Goal: Task Accomplishment & Management: Complete application form

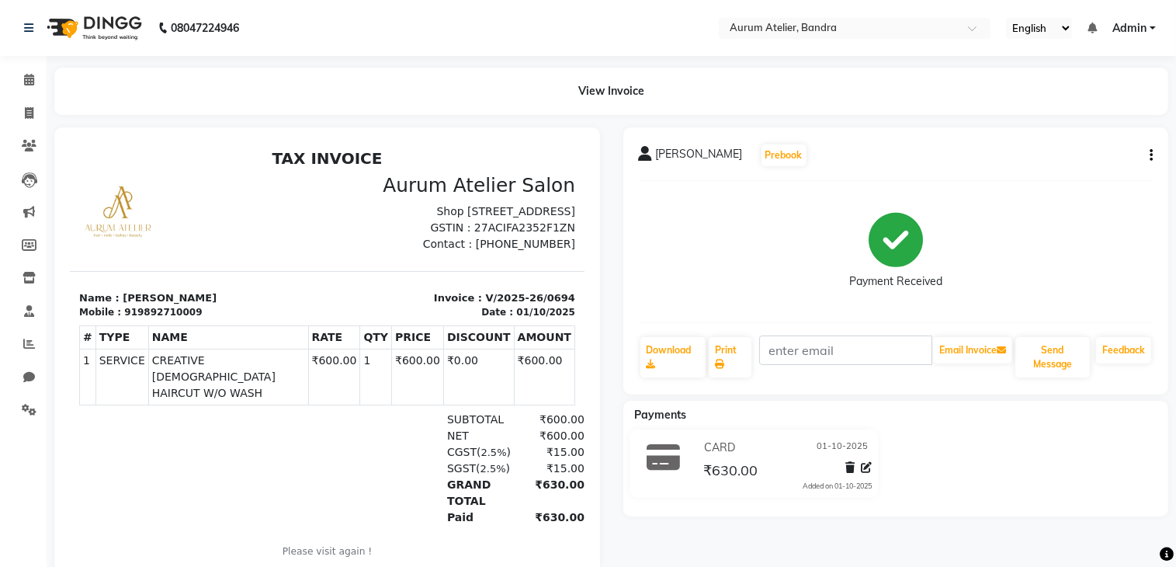
select select "service"
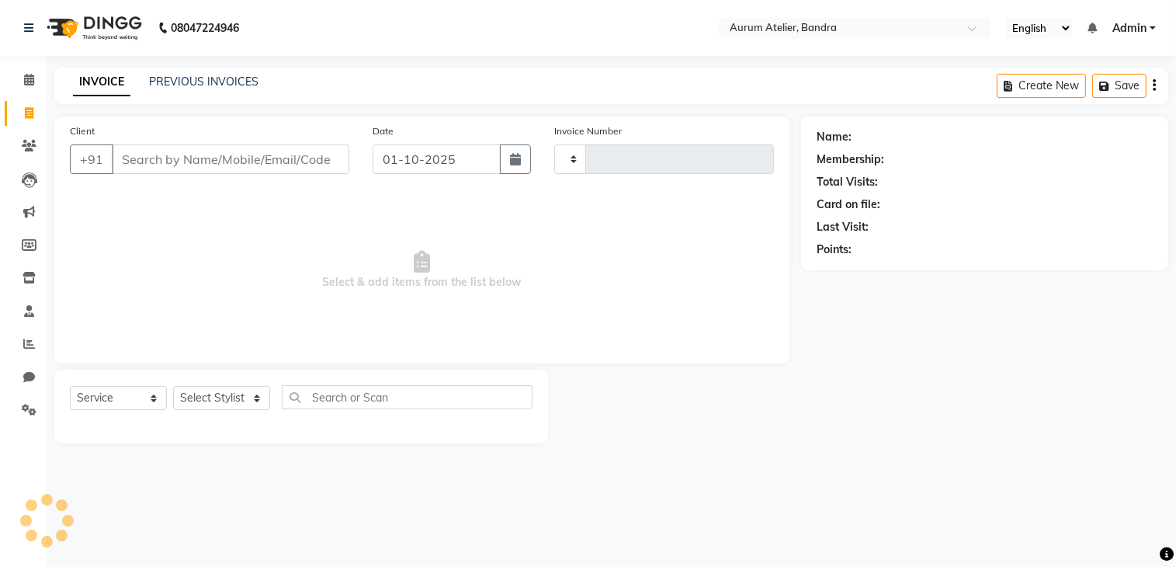
type input "0695"
select select "7410"
click at [130, 156] on input "Client" at bounding box center [232, 158] width 241 height 29
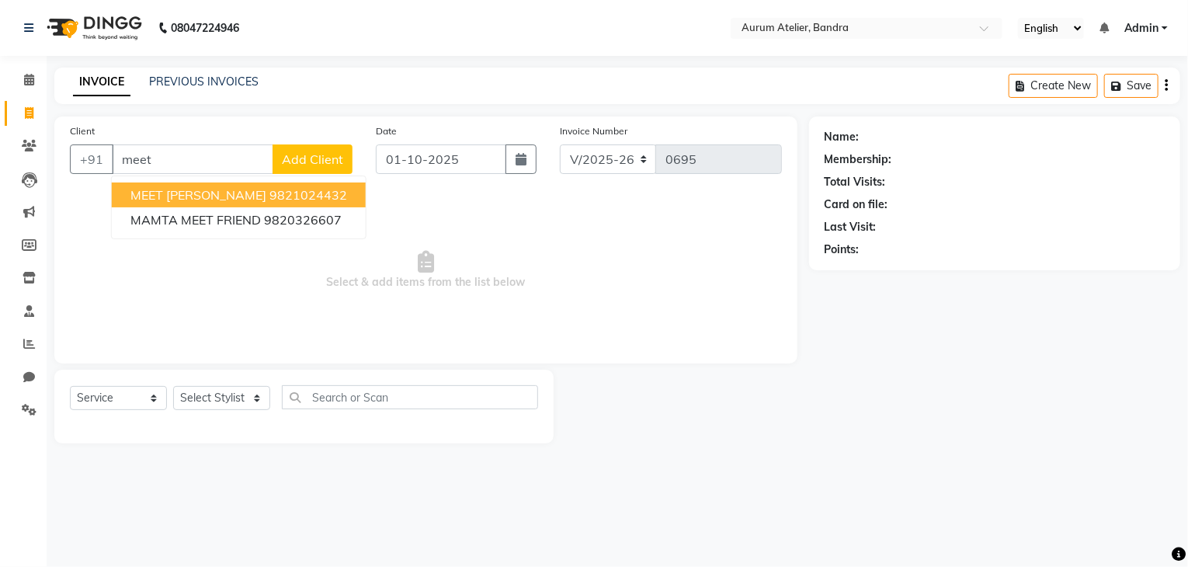
click at [138, 192] on span "MEET [PERSON_NAME]" at bounding box center [198, 195] width 136 height 16
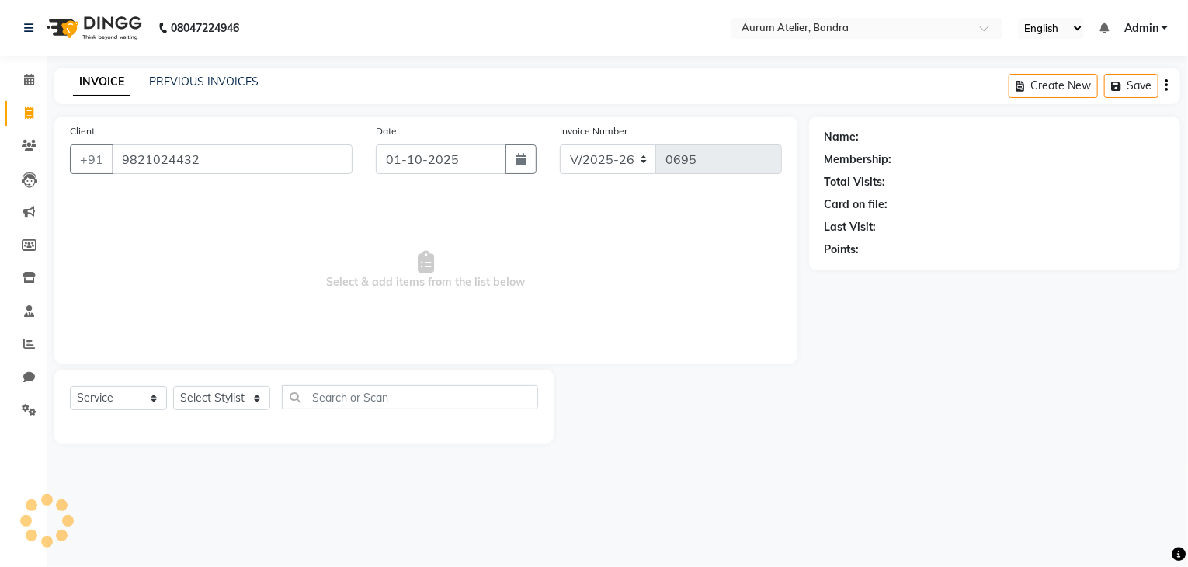
type input "9821024432"
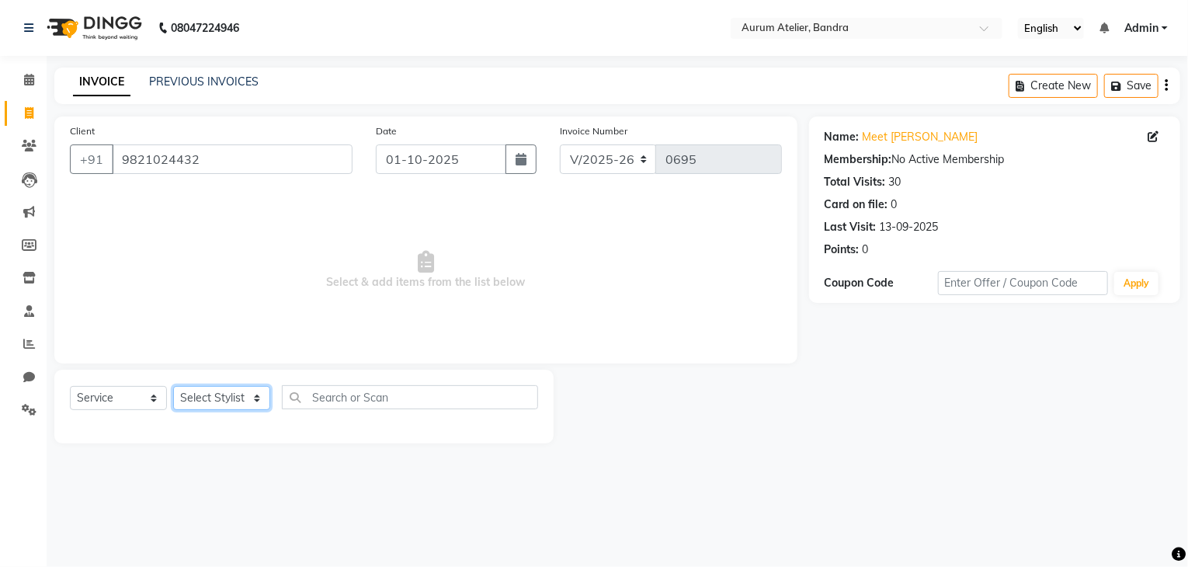
click at [220, 400] on select "Select Stylist ADITYA [PERSON_NAME] chariya [PERSON_NAME] [PERSON_NAME] [PERSON…" at bounding box center [221, 398] width 97 height 24
select select "66084"
click at [173, 387] on select "Select Stylist ADITYA [PERSON_NAME] chariya [PERSON_NAME] [PERSON_NAME] [PERSON…" at bounding box center [221, 398] width 97 height 24
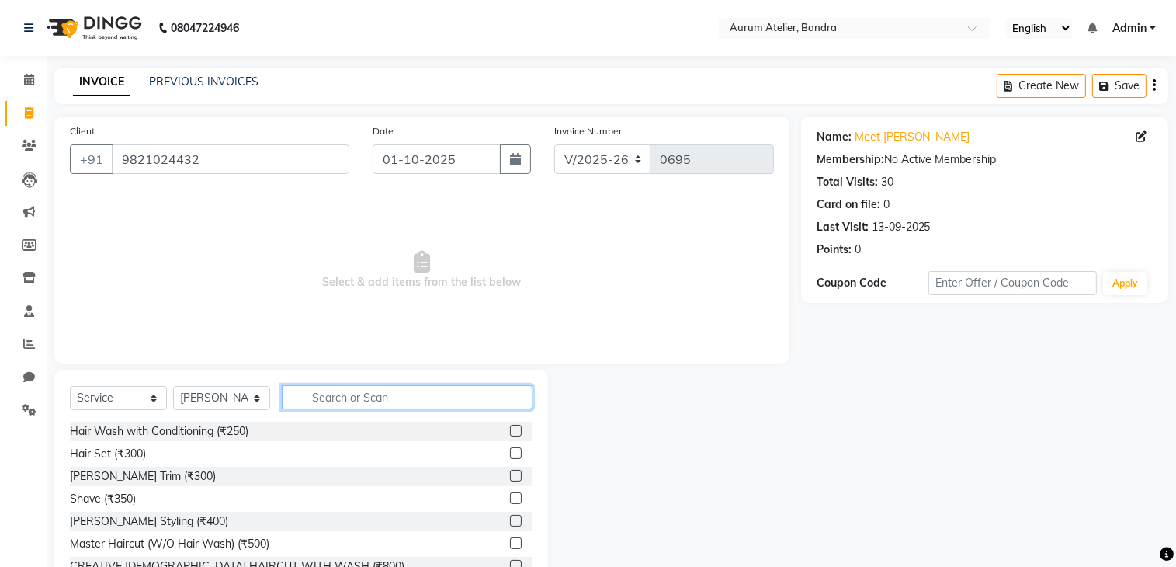
click at [343, 401] on input "text" at bounding box center [407, 397] width 251 height 24
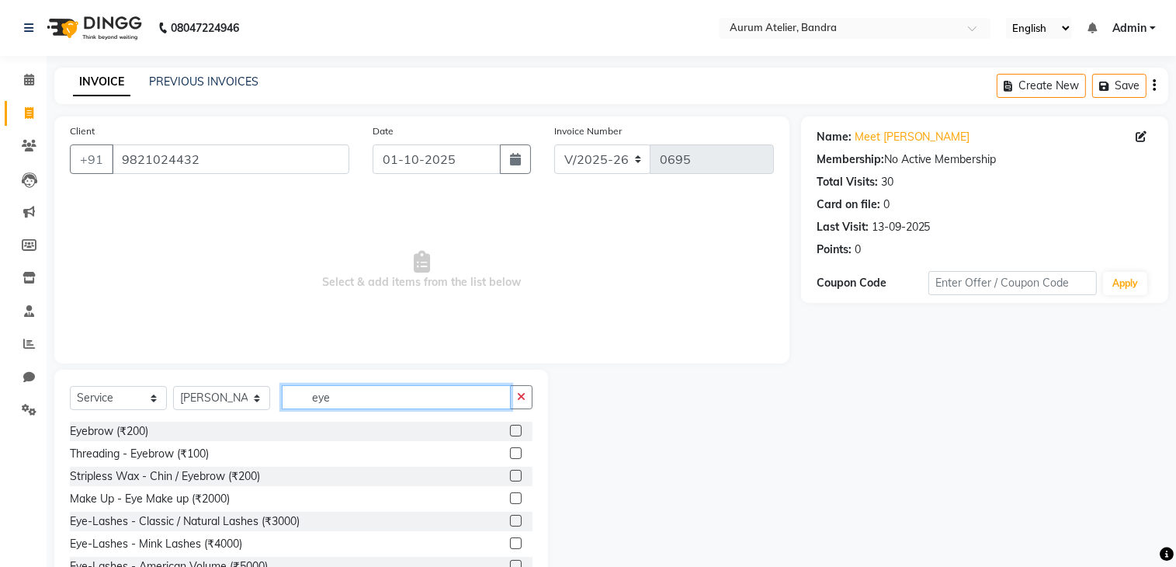
type input "eye"
click at [510, 453] on label at bounding box center [516, 453] width 12 height 12
click at [510, 453] on input "checkbox" at bounding box center [515, 454] width 10 height 10
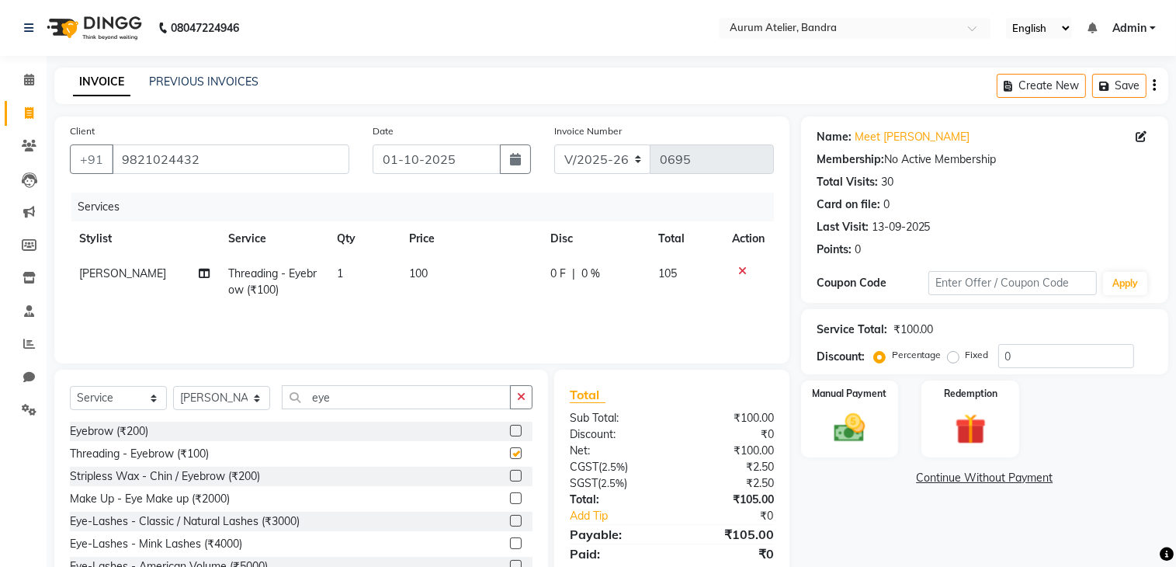
checkbox input "false"
click at [366, 401] on input "eye" at bounding box center [396, 397] width 229 height 24
type input "e"
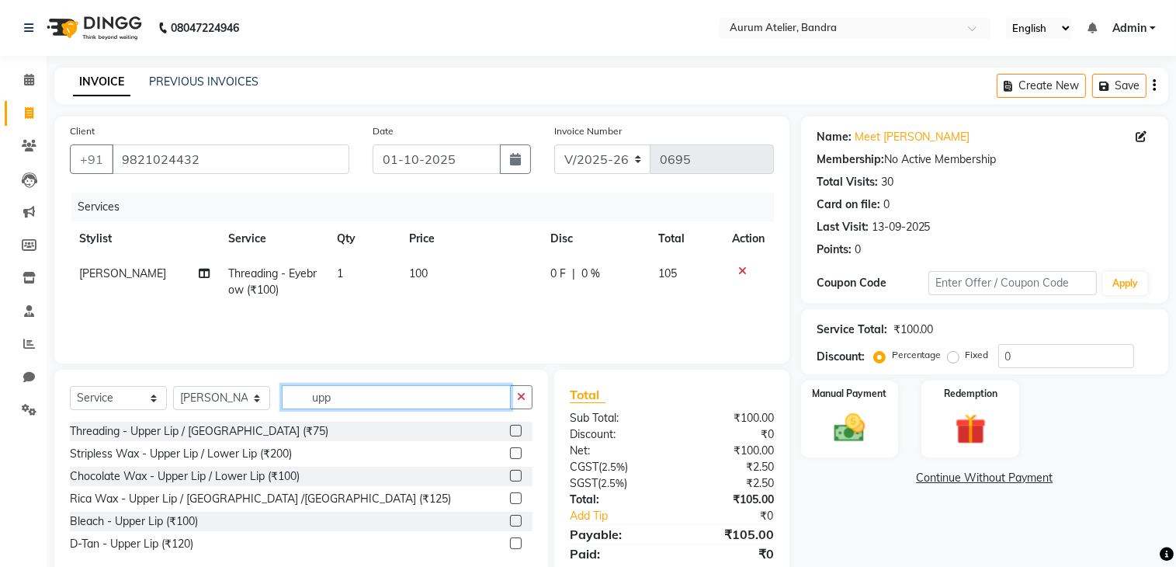
type input "upp"
click at [519, 428] on label at bounding box center [516, 431] width 12 height 12
click at [519, 428] on input "checkbox" at bounding box center [515, 431] width 10 height 10
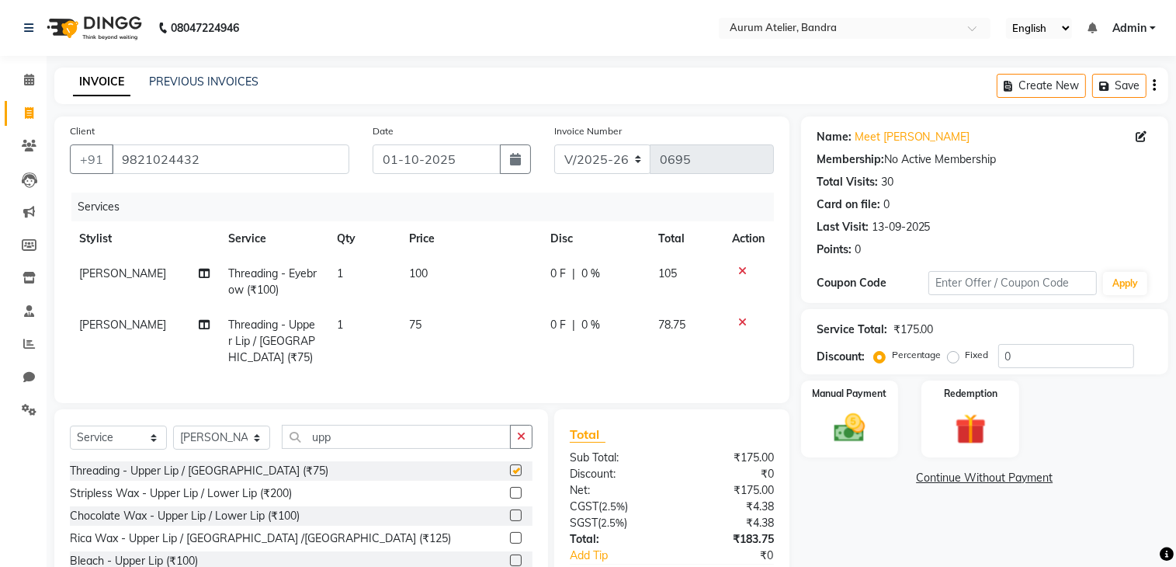
checkbox input "false"
click at [404, 448] on input "upp" at bounding box center [396, 437] width 229 height 24
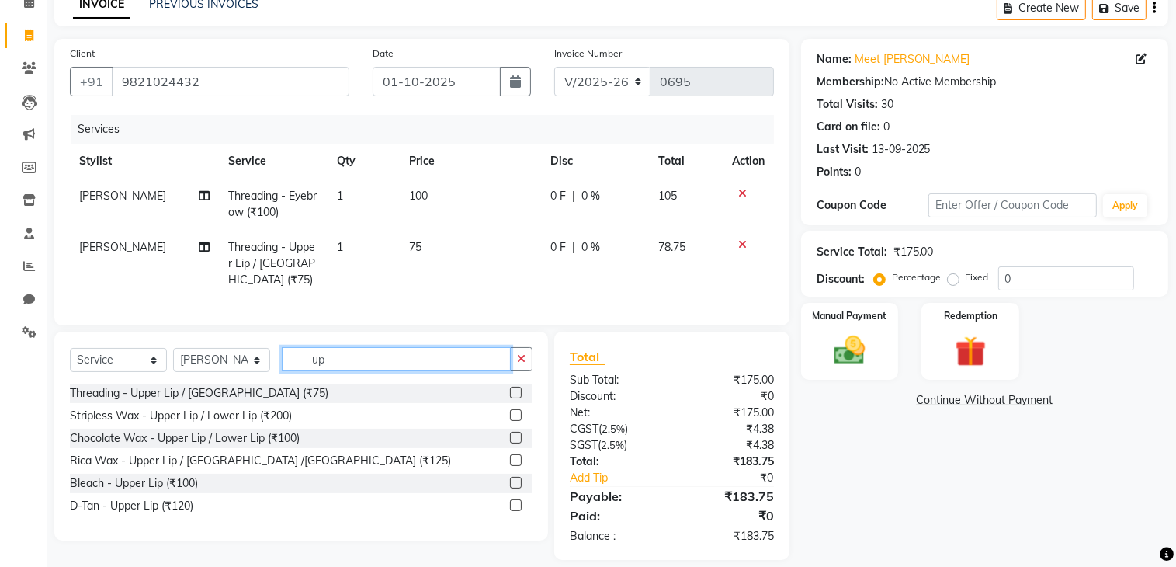
type input "u"
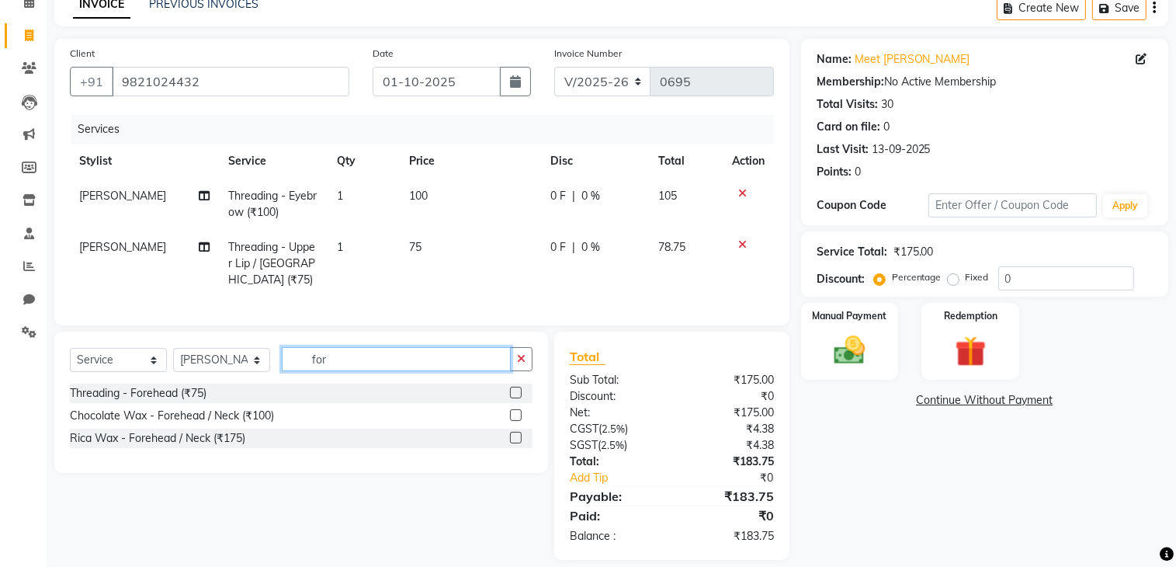
type input "for"
click at [515, 398] on label at bounding box center [516, 393] width 12 height 12
click at [515, 398] on input "checkbox" at bounding box center [515, 393] width 10 height 10
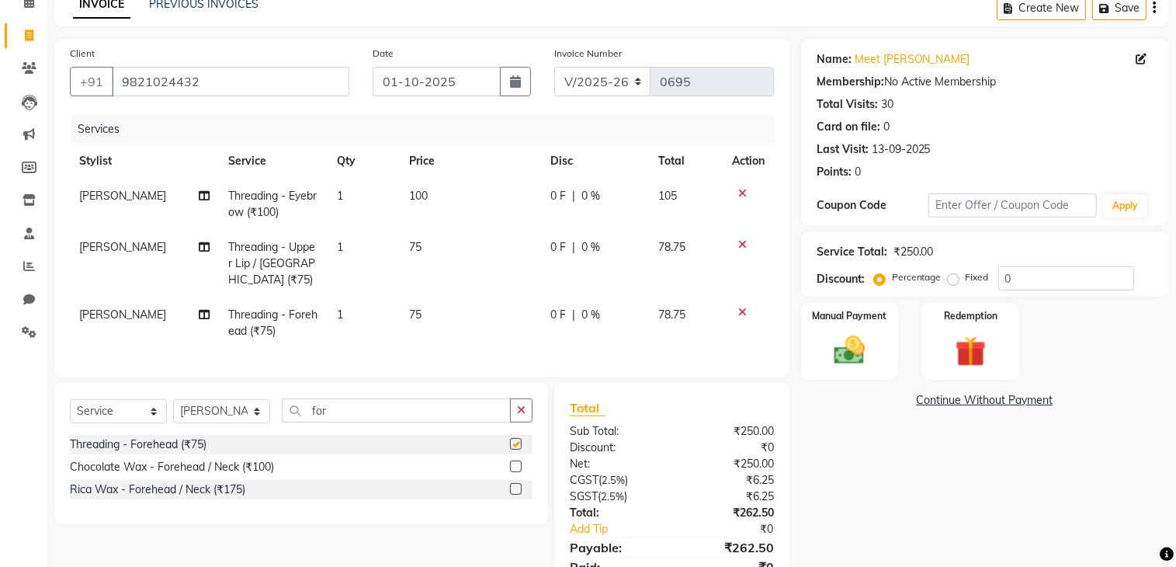
checkbox input "false"
click at [435, 420] on input "for" at bounding box center [396, 410] width 229 height 24
type input "f"
type input "wax sid"
click at [515, 494] on label at bounding box center [516, 489] width 12 height 12
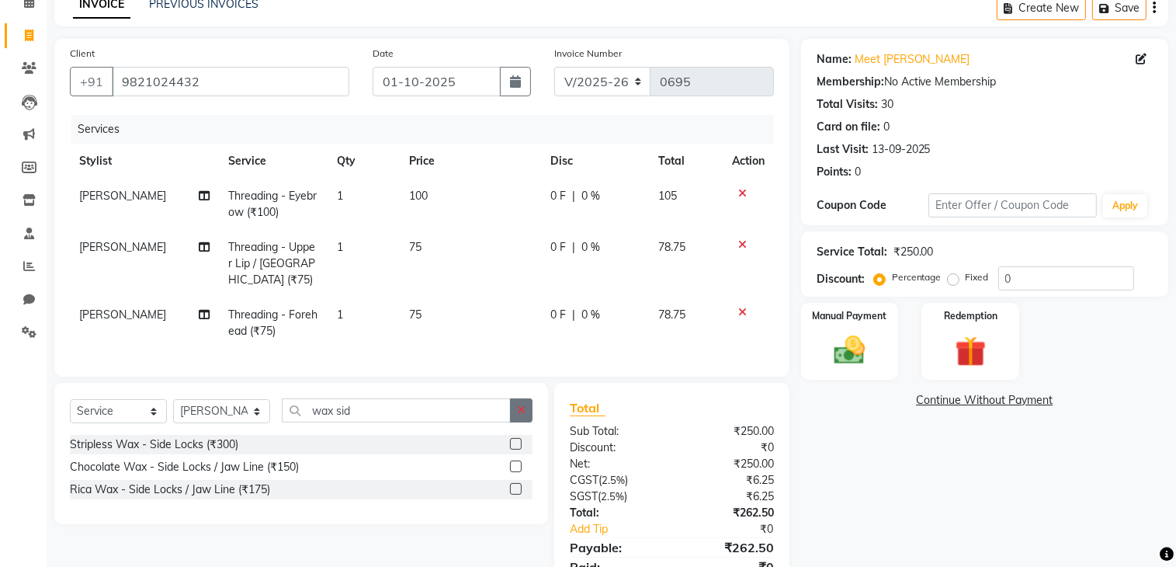
click at [515, 494] on input "checkbox" at bounding box center [515, 489] width 10 height 10
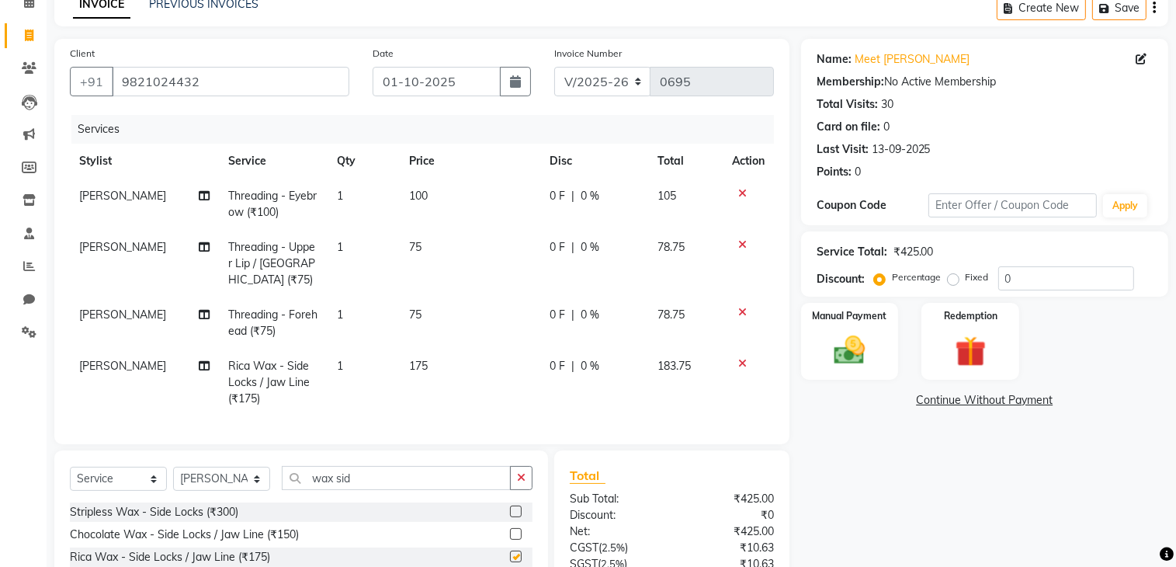
checkbox input "false"
click at [392, 485] on input "wax sid" at bounding box center [396, 478] width 229 height 24
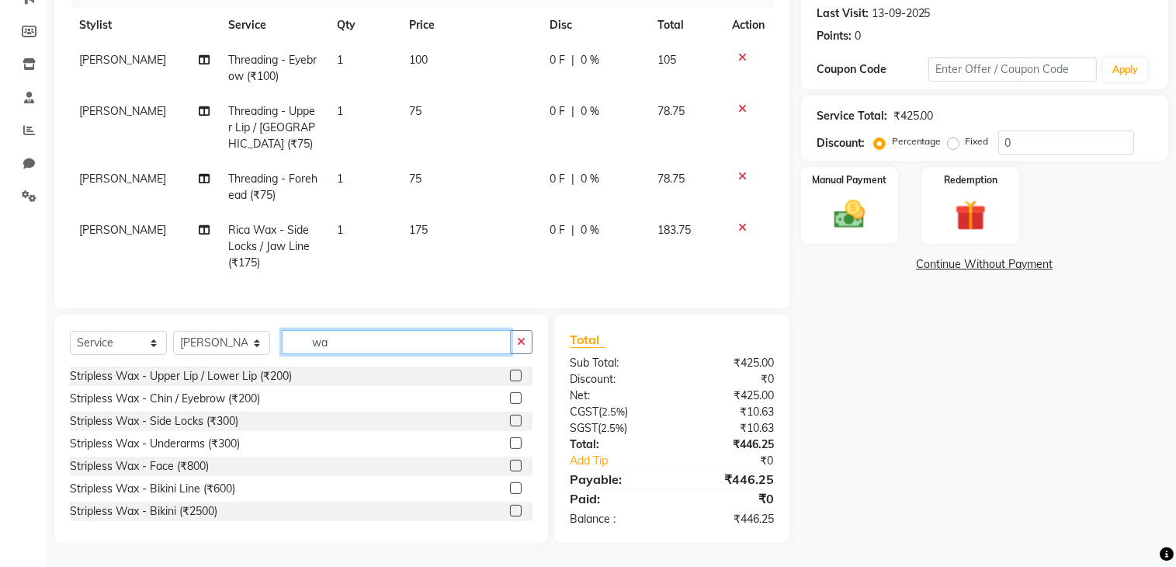
type input "w"
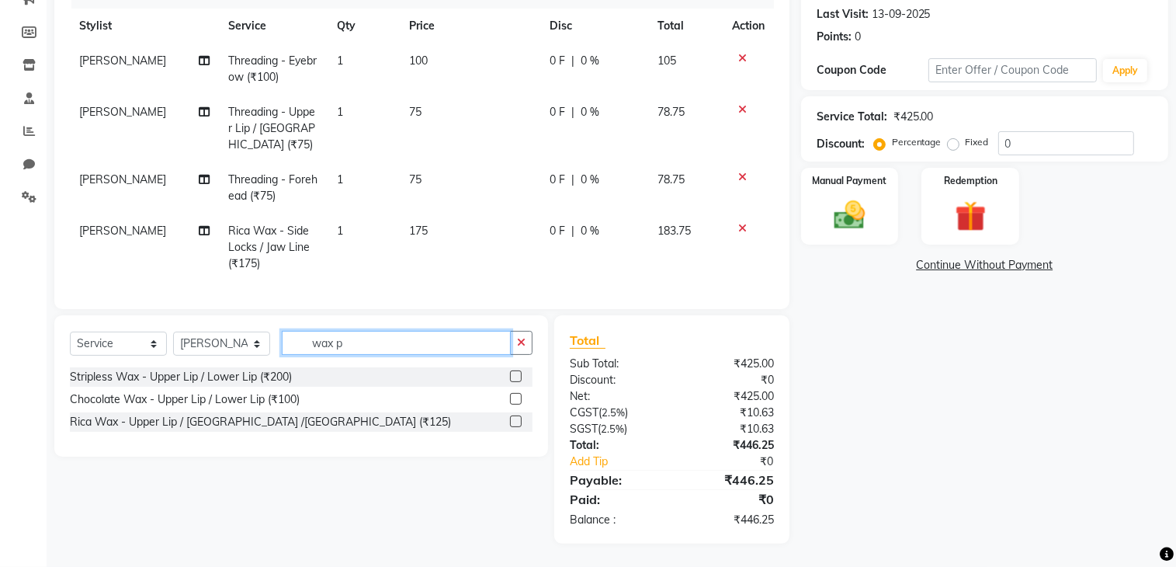
scroll to position [0, 0]
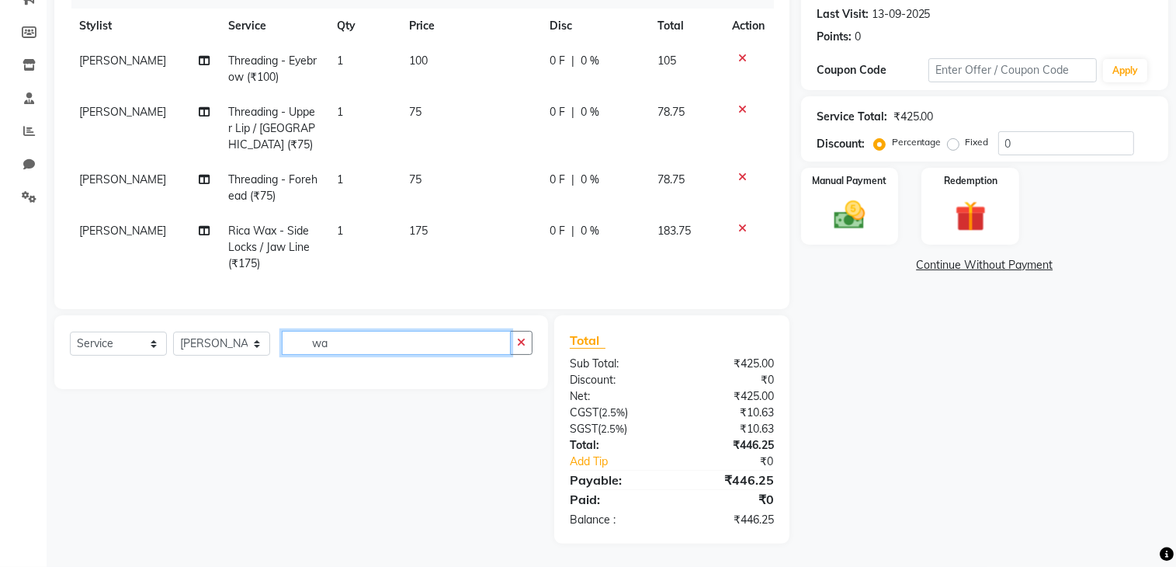
type input "w"
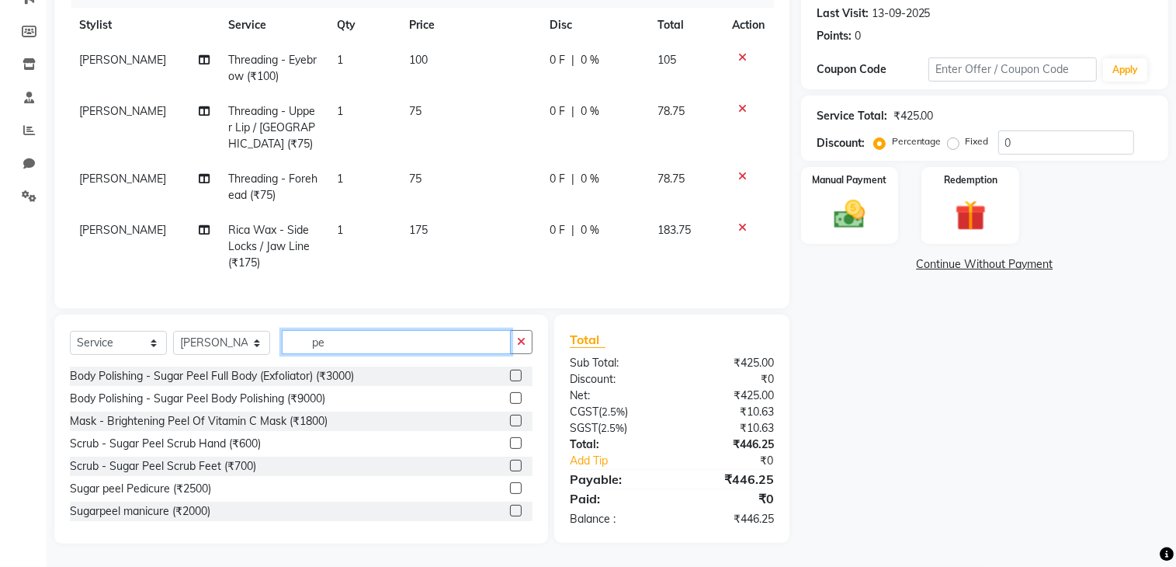
type input "p"
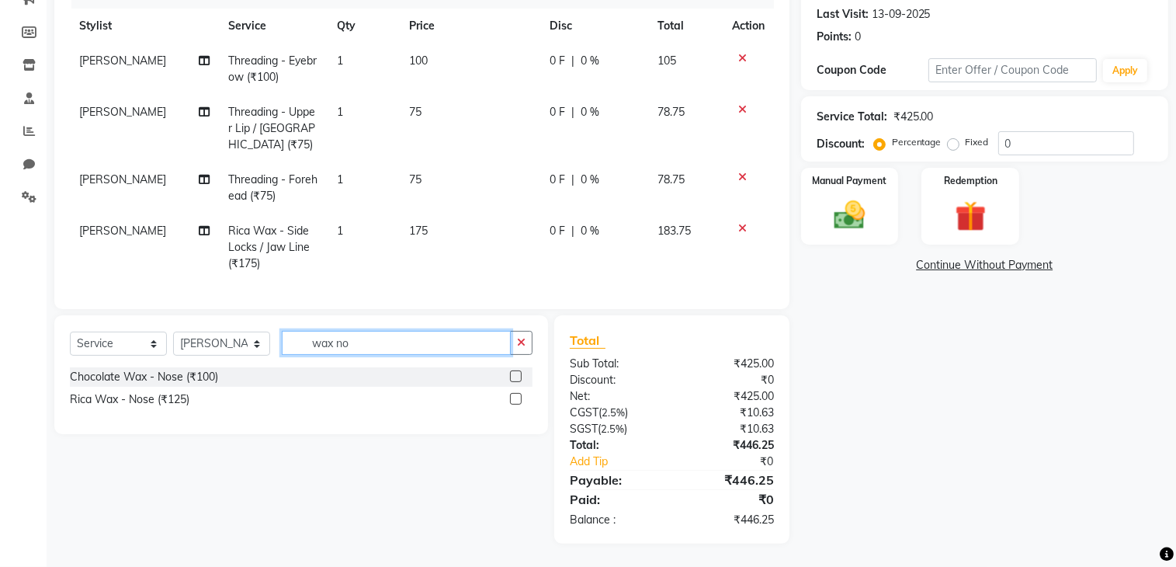
type input "wax no"
click at [513, 398] on label at bounding box center [516, 399] width 12 height 12
click at [513, 398] on input "checkbox" at bounding box center [515, 399] width 10 height 10
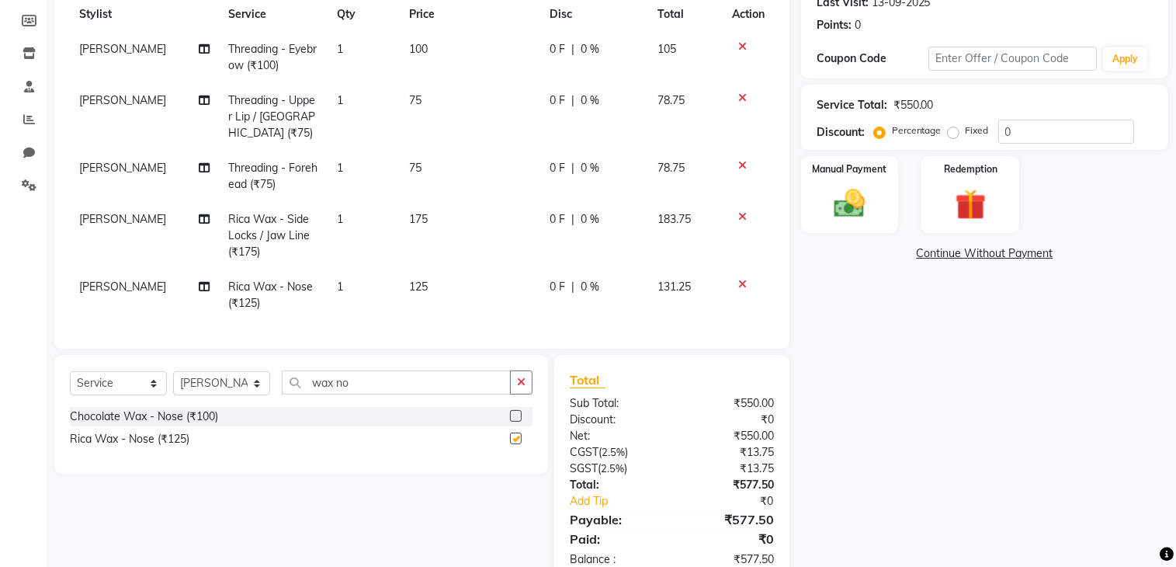
checkbox input "false"
click at [441, 290] on td "125" at bounding box center [470, 294] width 140 height 51
select select "66084"
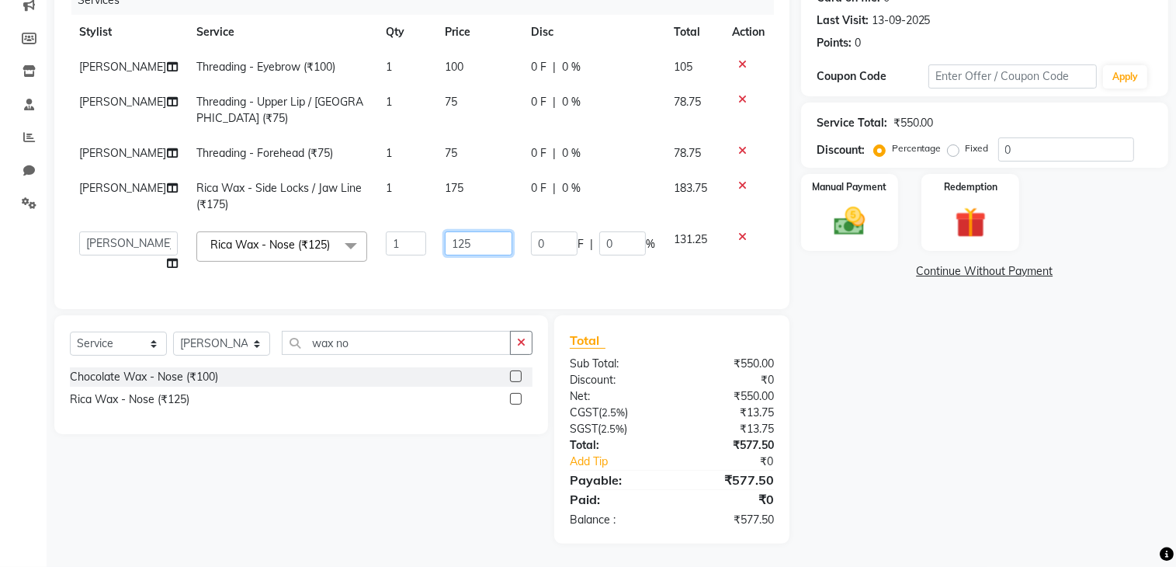
click at [471, 255] on input "125" at bounding box center [479, 243] width 68 height 24
type input "1"
type input "200"
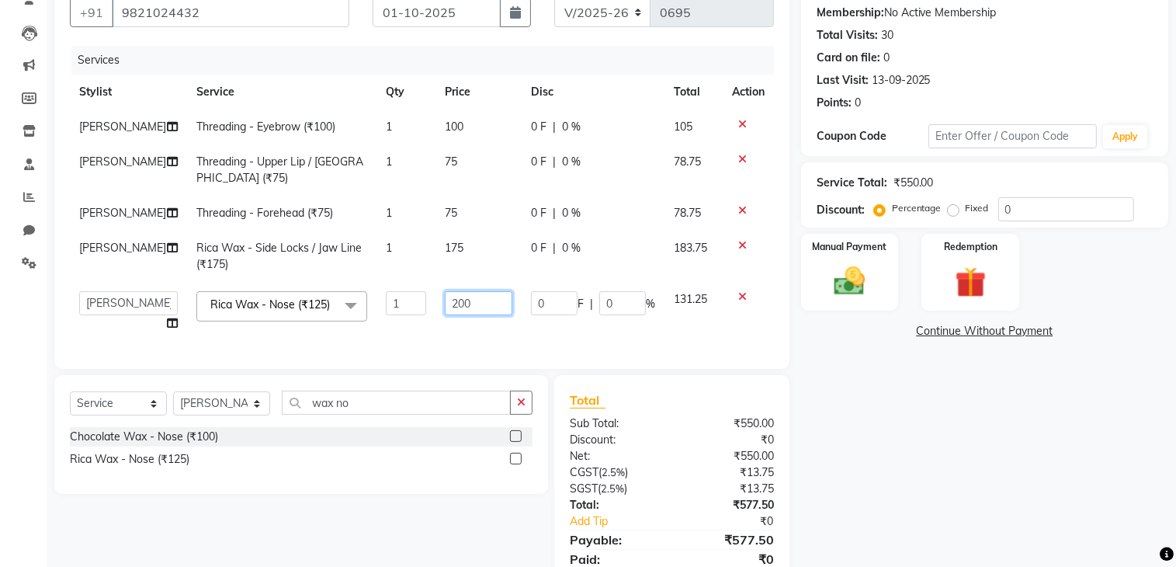
scroll to position [258, 0]
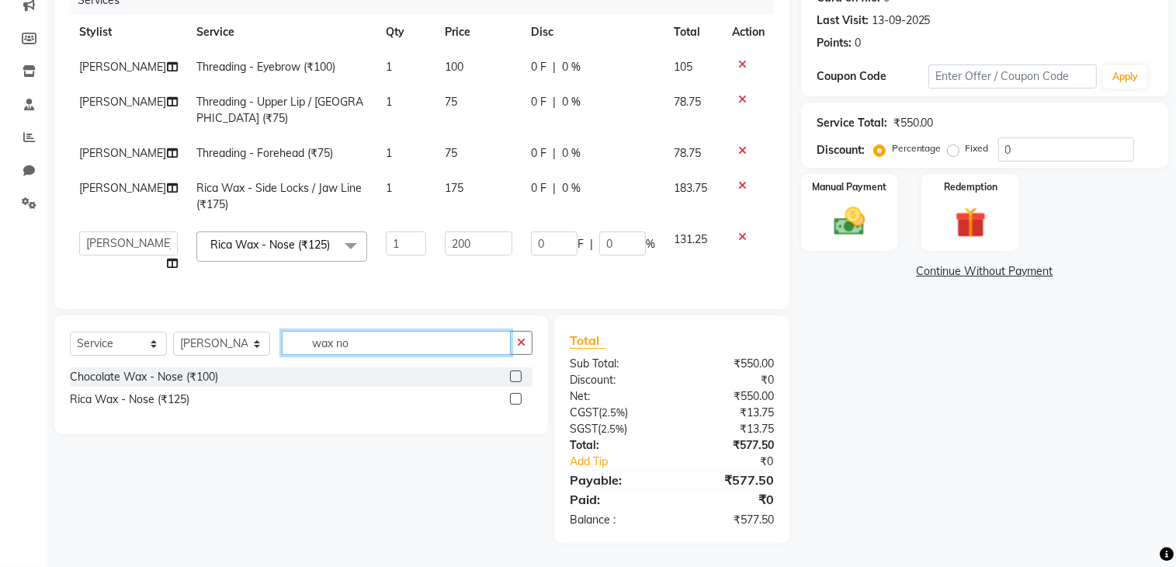
click at [409, 336] on div "Select Service Product Membership Package Voucher Prepaid Gift Card Select Styl…" at bounding box center [301, 374] width 494 height 119
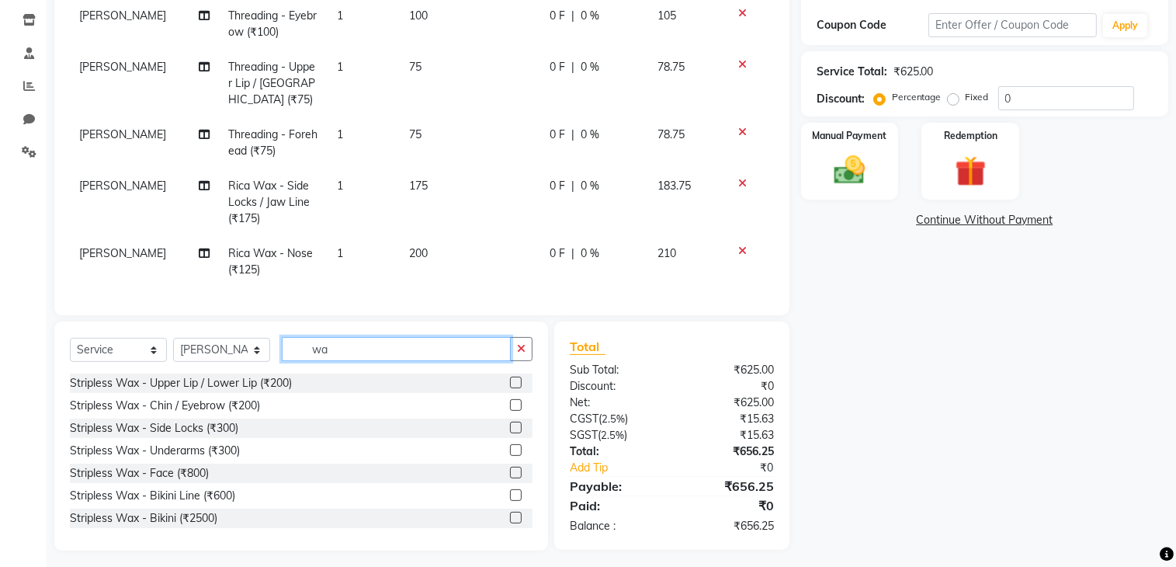
type input "w"
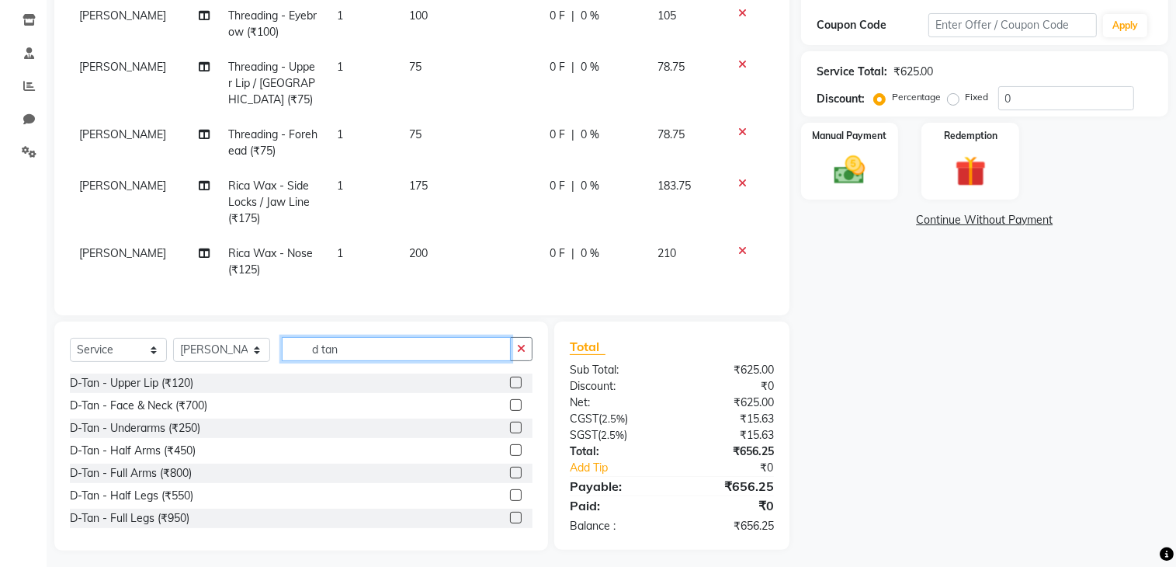
type input "d tan"
click at [510, 411] on label at bounding box center [516, 405] width 12 height 12
click at [510, 411] on input "checkbox" at bounding box center [515, 406] width 10 height 10
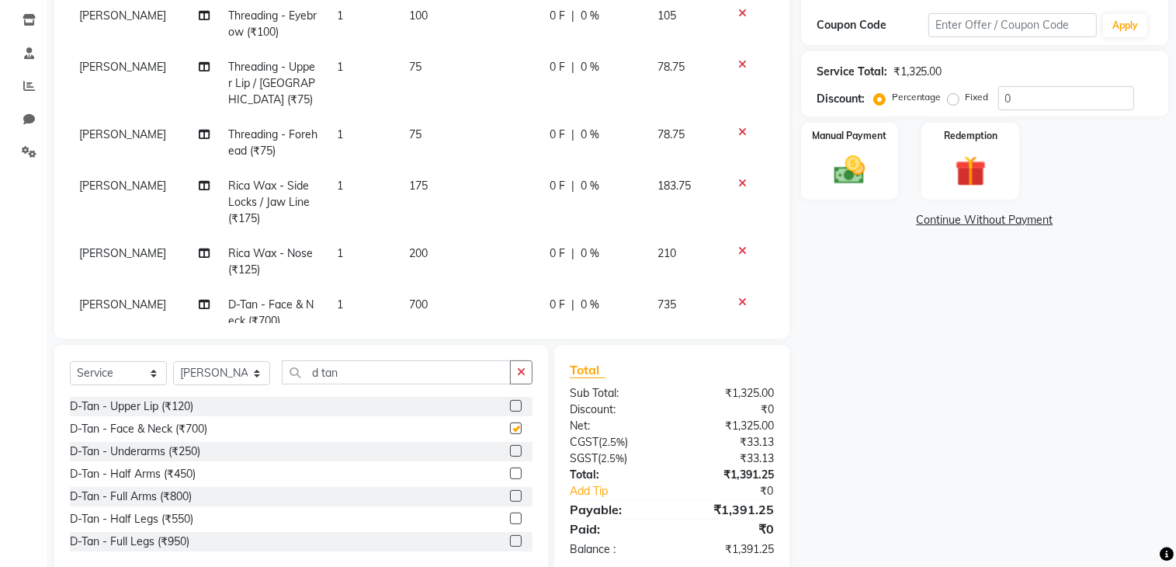
checkbox input "false"
click at [380, 380] on input "d tan" at bounding box center [396, 372] width 229 height 24
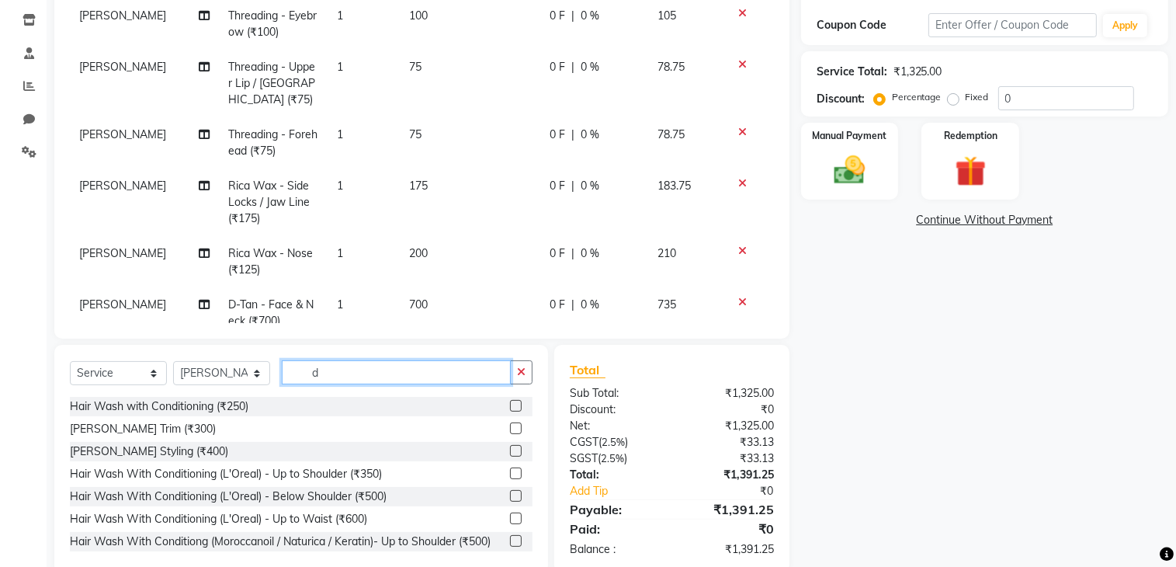
type input "d"
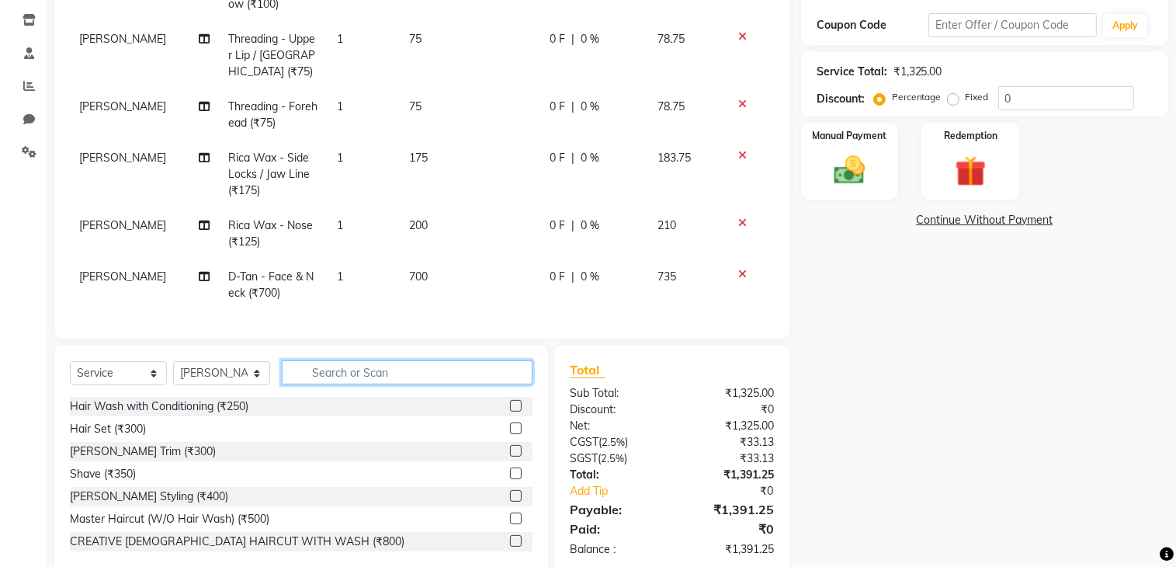
scroll to position [288, 0]
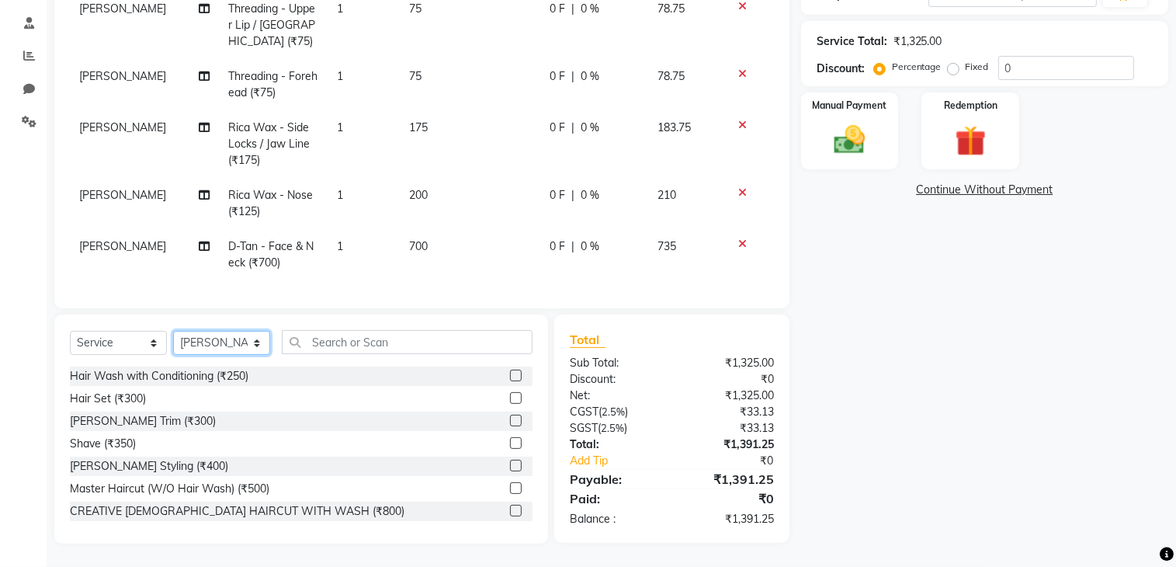
click at [224, 347] on select "Select Stylist ADITYA [PERSON_NAME] chariya [PERSON_NAME] [PERSON_NAME] [PERSON…" at bounding box center [221, 343] width 97 height 24
select select "66082"
click at [173, 331] on select "Select Stylist ADITYA [PERSON_NAME] chariya [PERSON_NAME] [PERSON_NAME] [PERSON…" at bounding box center [221, 343] width 97 height 24
click at [370, 333] on input "text" at bounding box center [407, 342] width 251 height 24
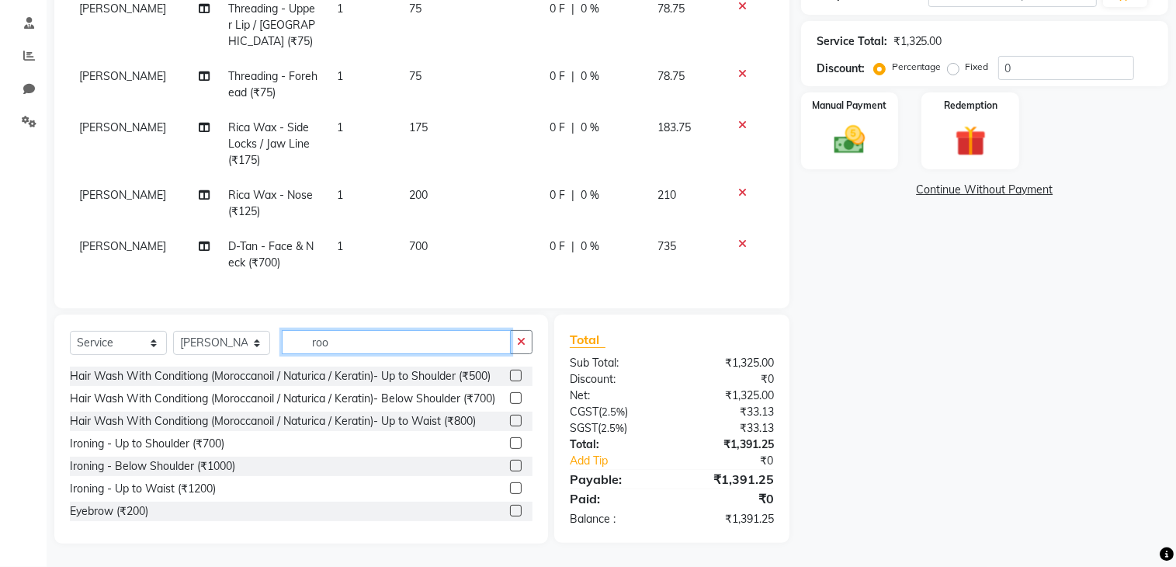
scroll to position [287, 0]
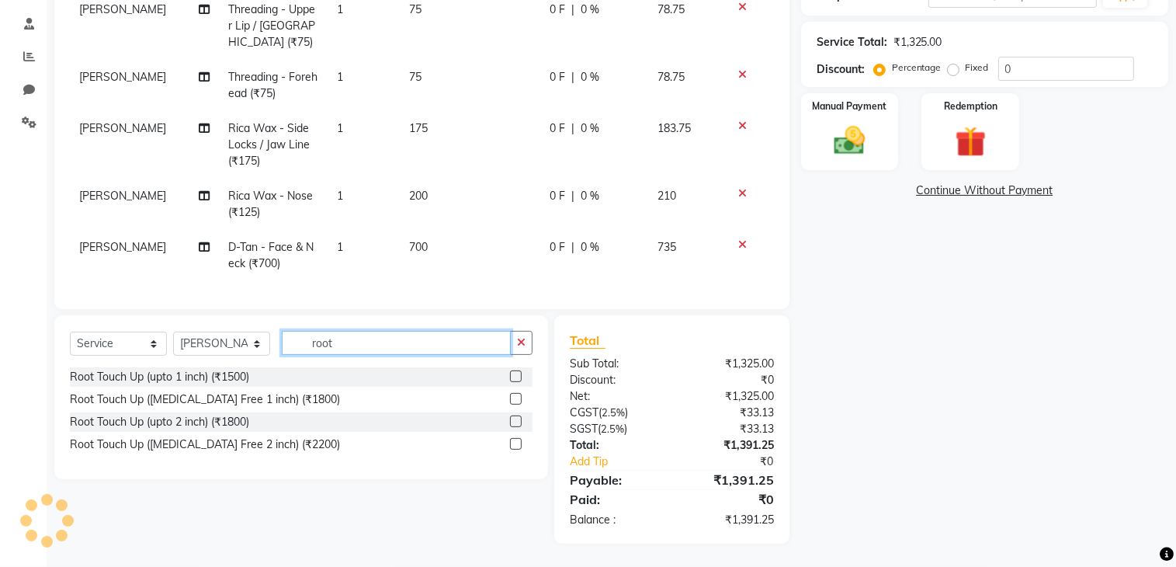
type input "root"
click at [517, 375] on label at bounding box center [516, 376] width 12 height 12
click at [517, 375] on input "checkbox" at bounding box center [515, 377] width 10 height 10
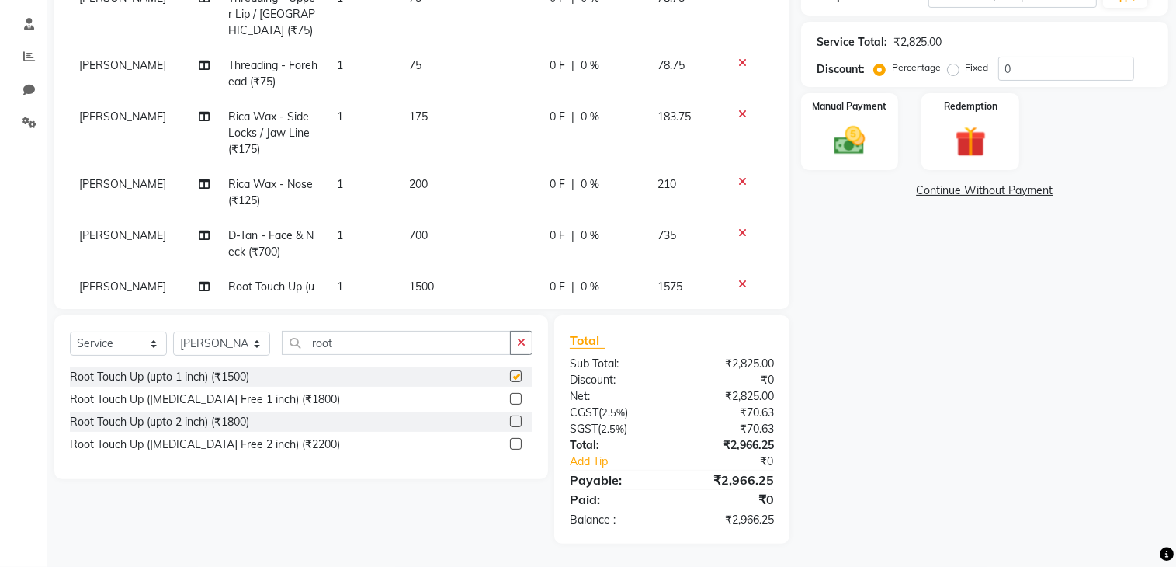
checkbox input "false"
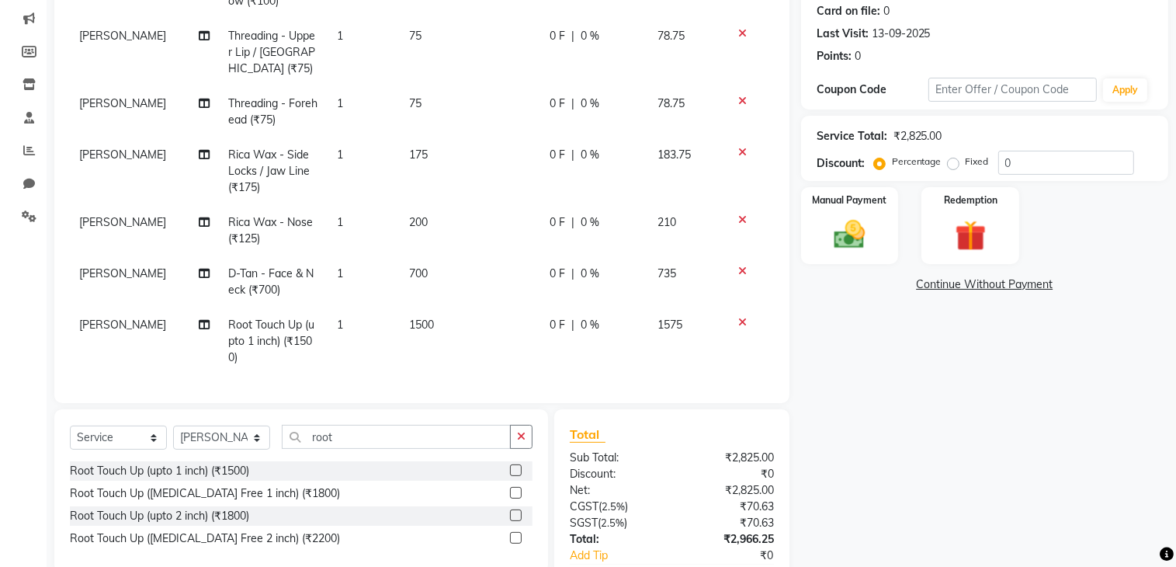
scroll to position [54, 0]
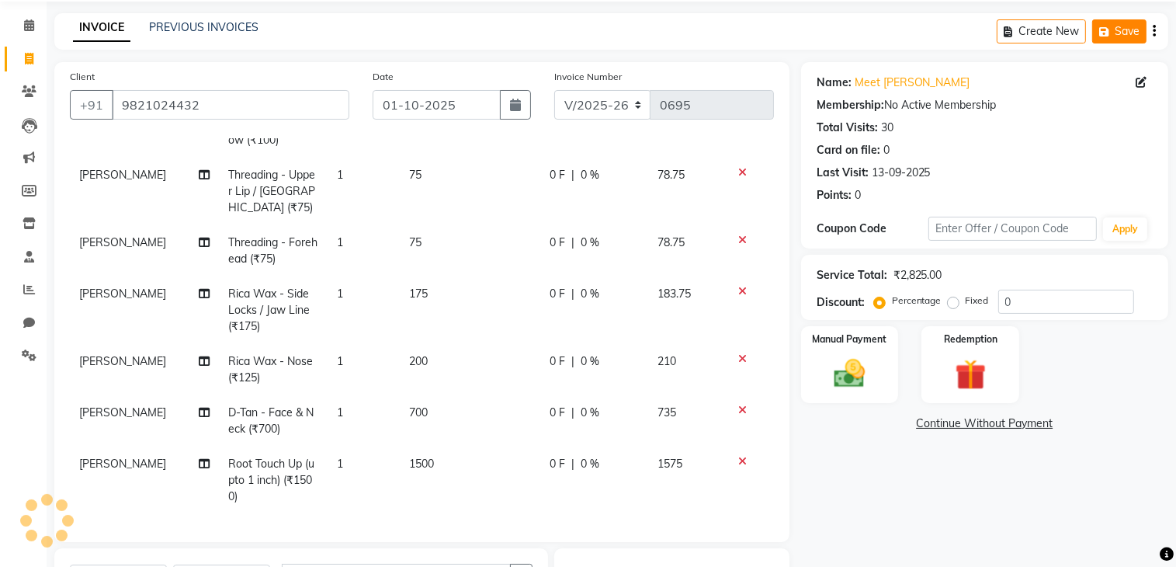
click at [1122, 33] on button "Save" at bounding box center [1119, 31] width 54 height 24
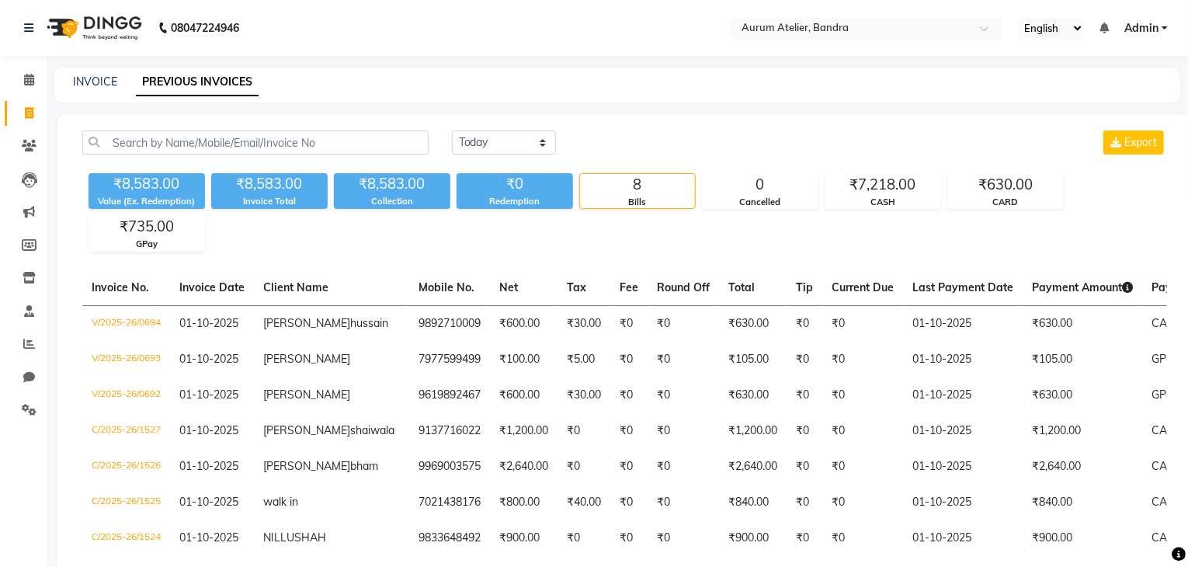
select select "7410"
select select "service"
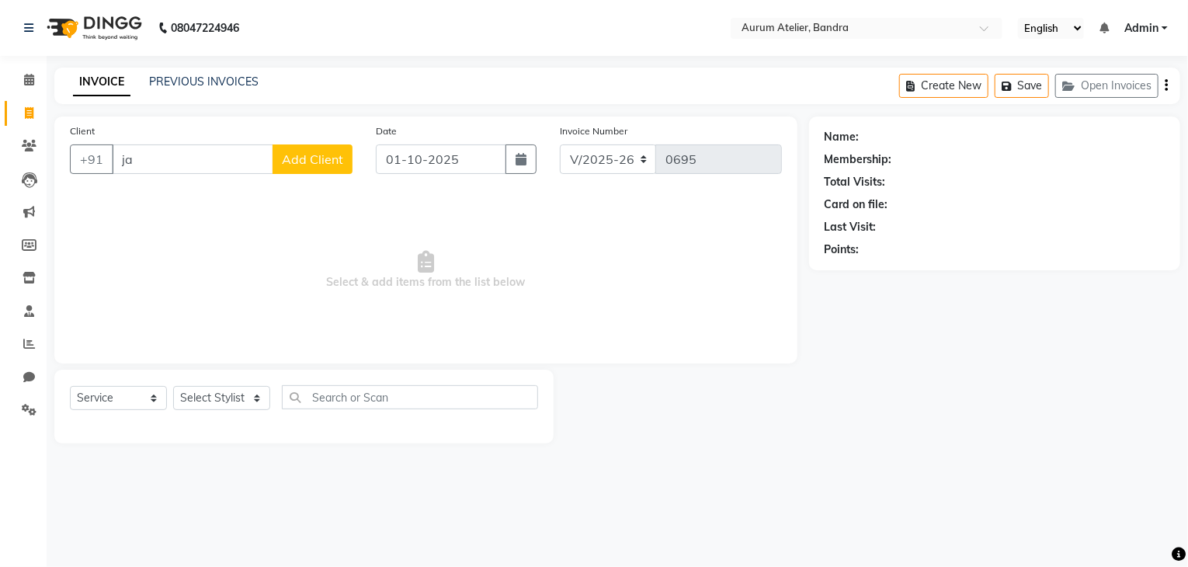
type input "j"
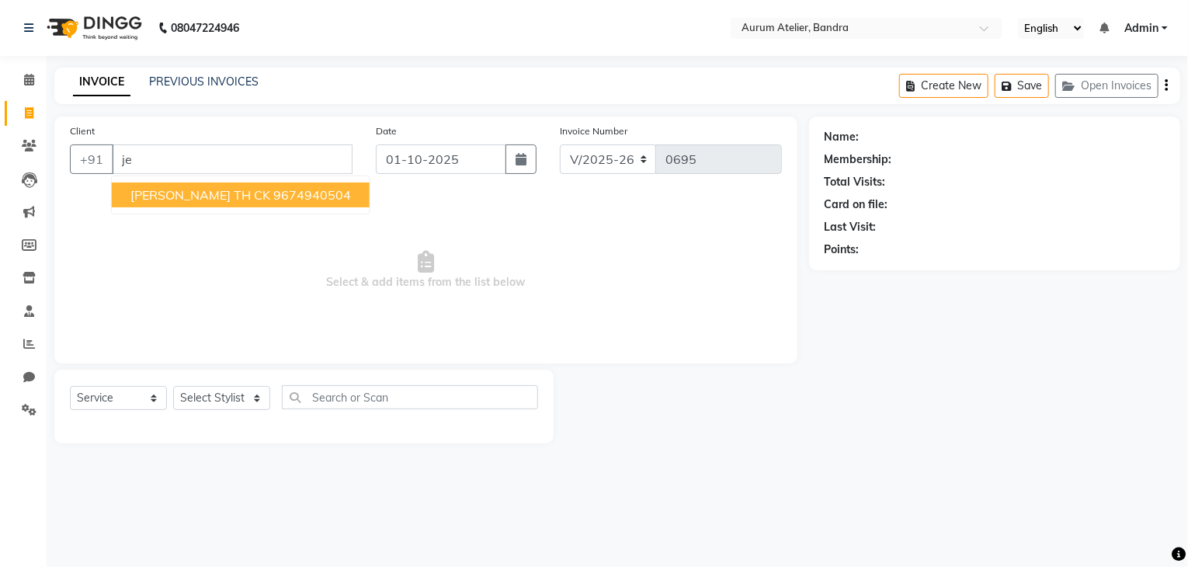
type input "j"
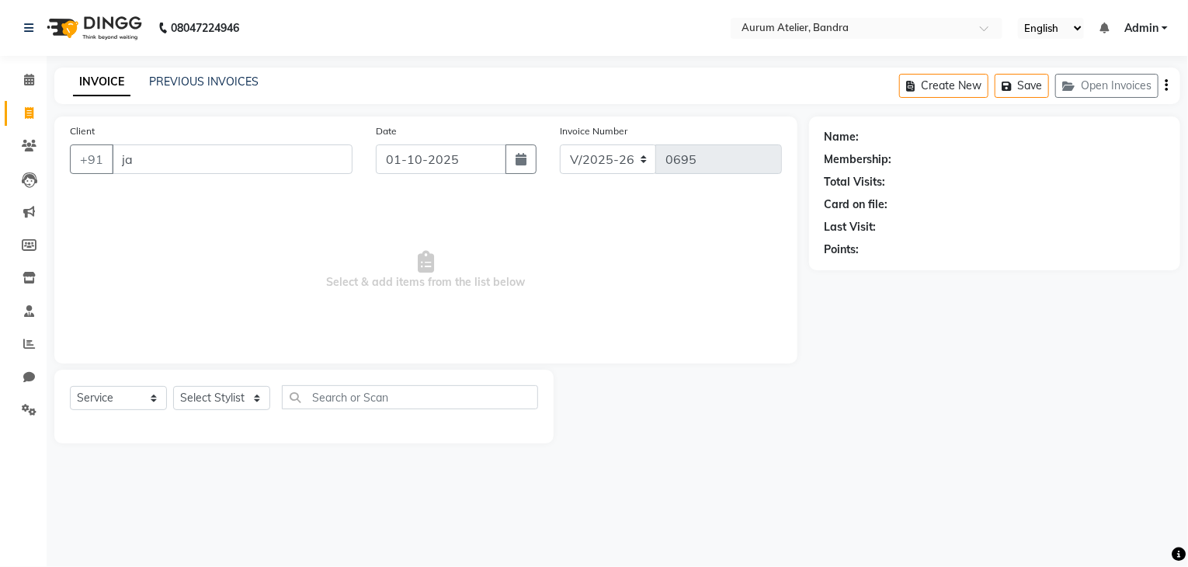
type input "j"
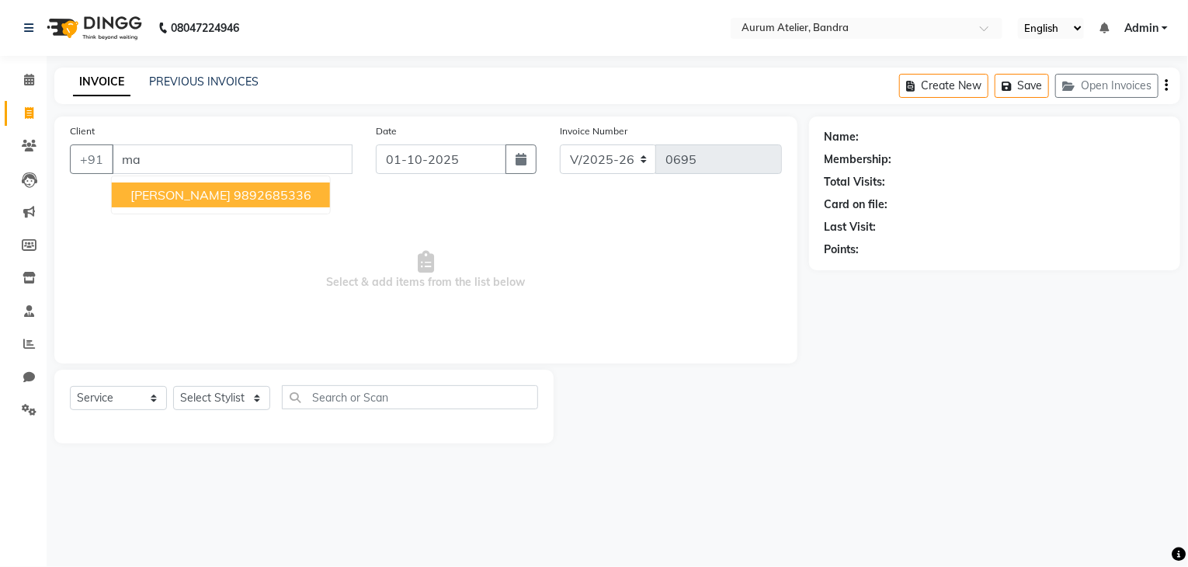
type input "m"
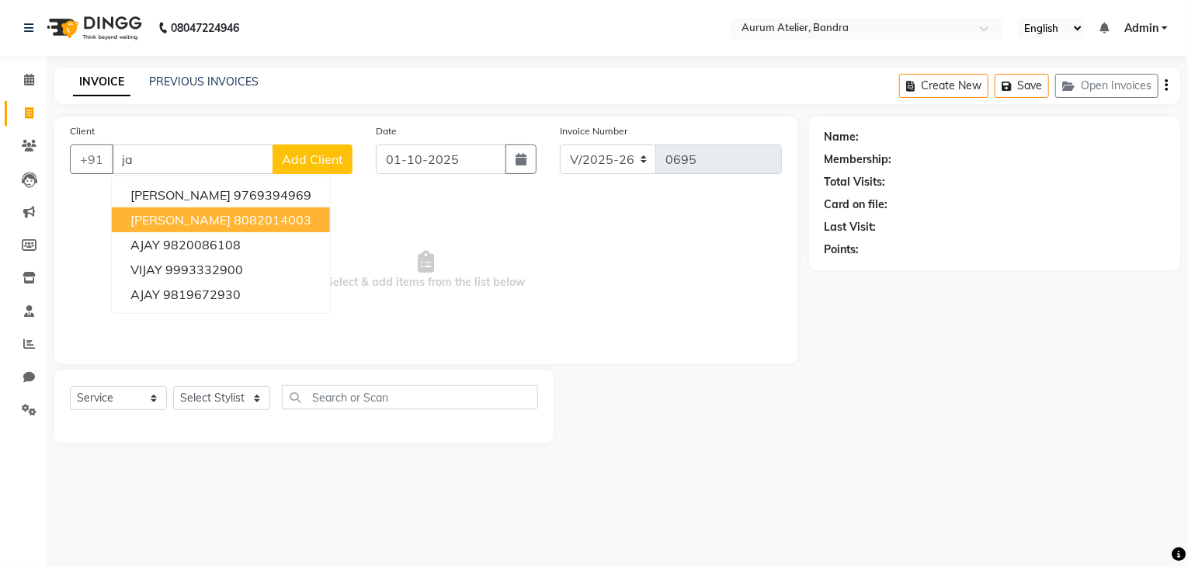
type input "j"
type input "J"
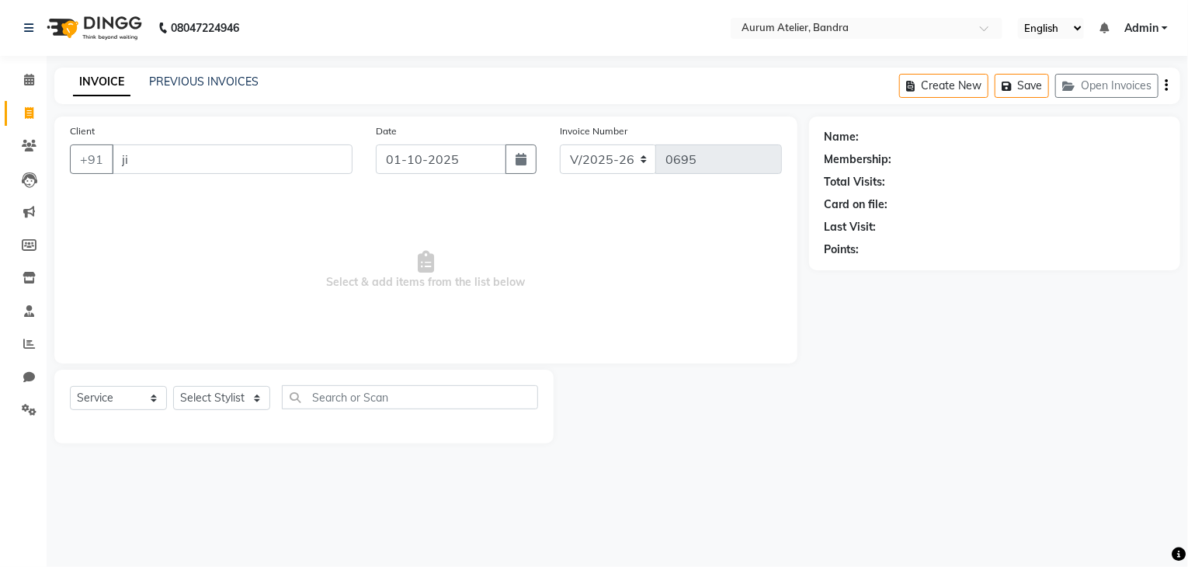
type input "j"
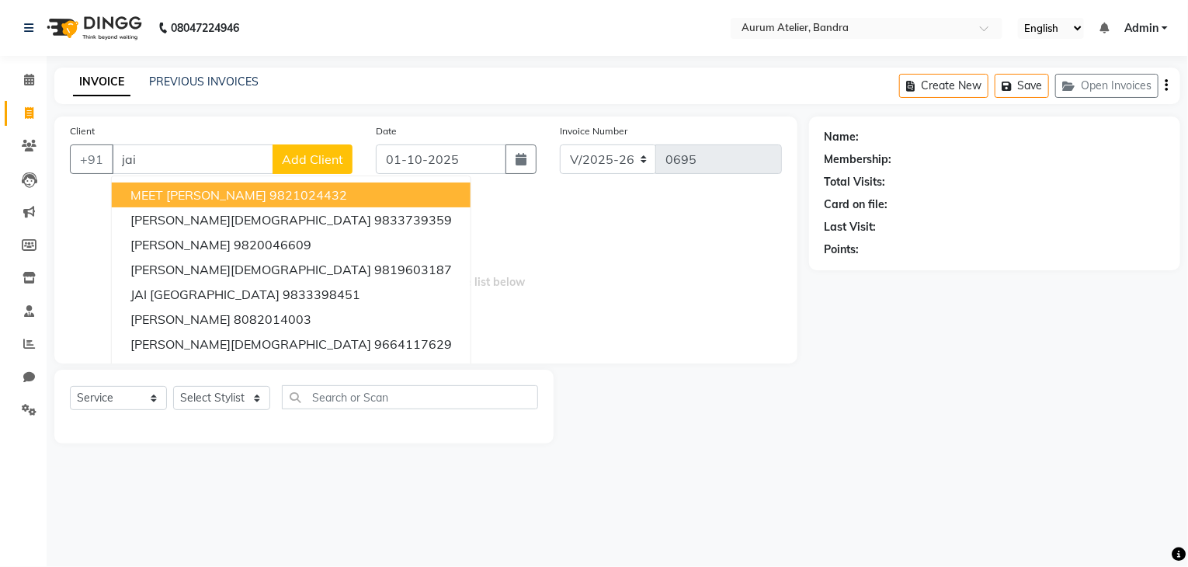
click at [168, 159] on input "jai" at bounding box center [192, 158] width 161 height 29
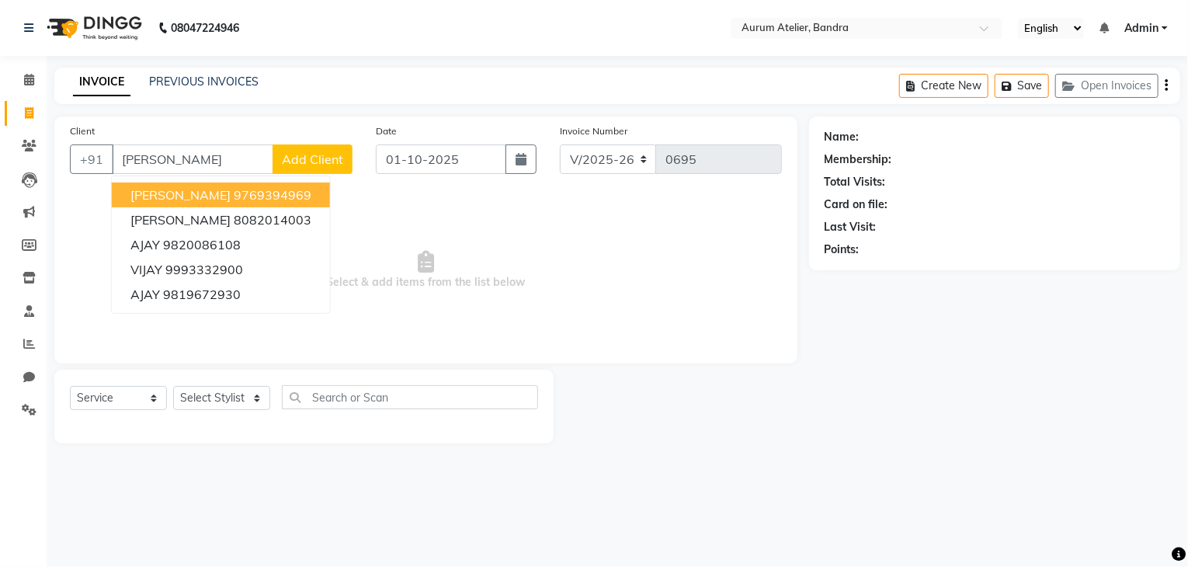
click at [176, 151] on input "[PERSON_NAME]" at bounding box center [192, 158] width 161 height 29
type input "j"
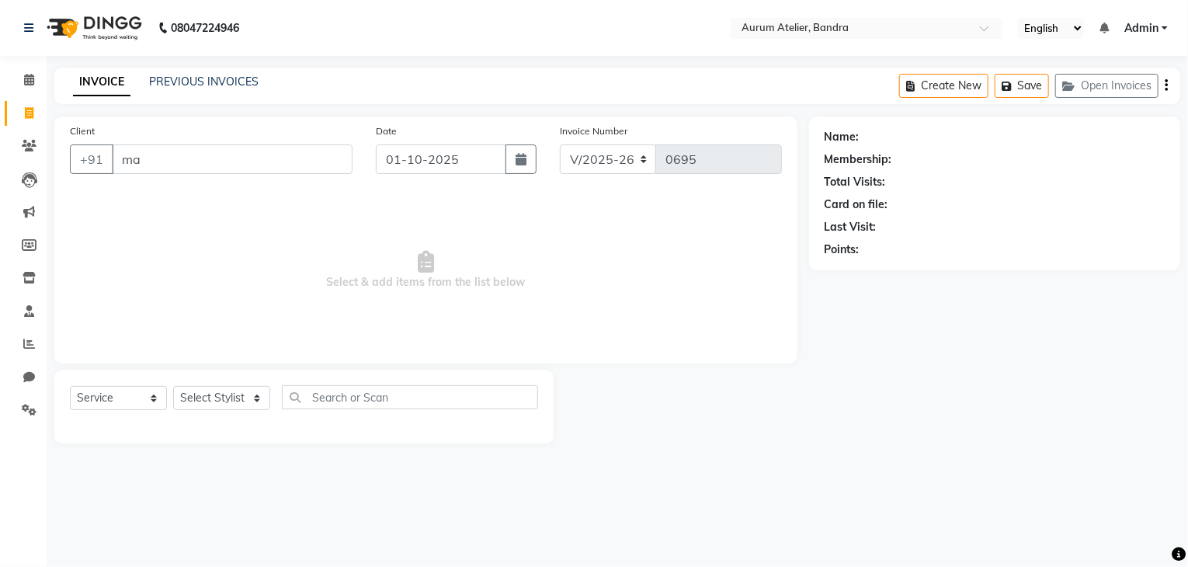
type input "m"
click at [220, 395] on select "Select Stylist ADITYA [PERSON_NAME] chariya [PERSON_NAME] [PERSON_NAME] [PERSON…" at bounding box center [221, 398] width 97 height 24
select select "66082"
click at [173, 387] on select "Select Stylist ADITYA [PERSON_NAME] chariya [PERSON_NAME] [PERSON_NAME] [PERSON…" at bounding box center [221, 398] width 97 height 24
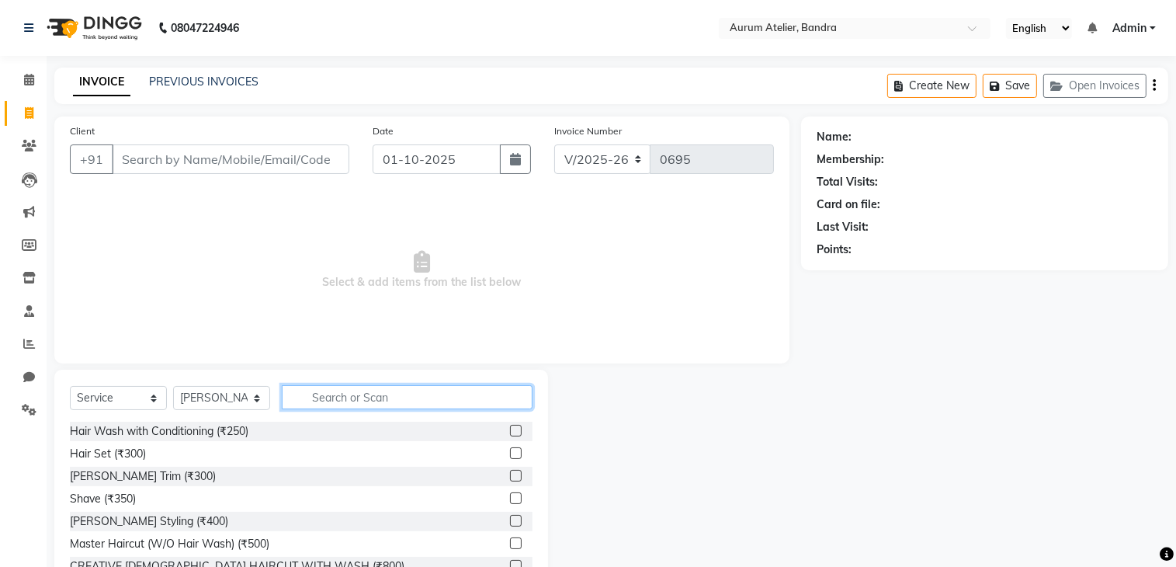
click at [340, 401] on input "text" at bounding box center [407, 397] width 251 height 24
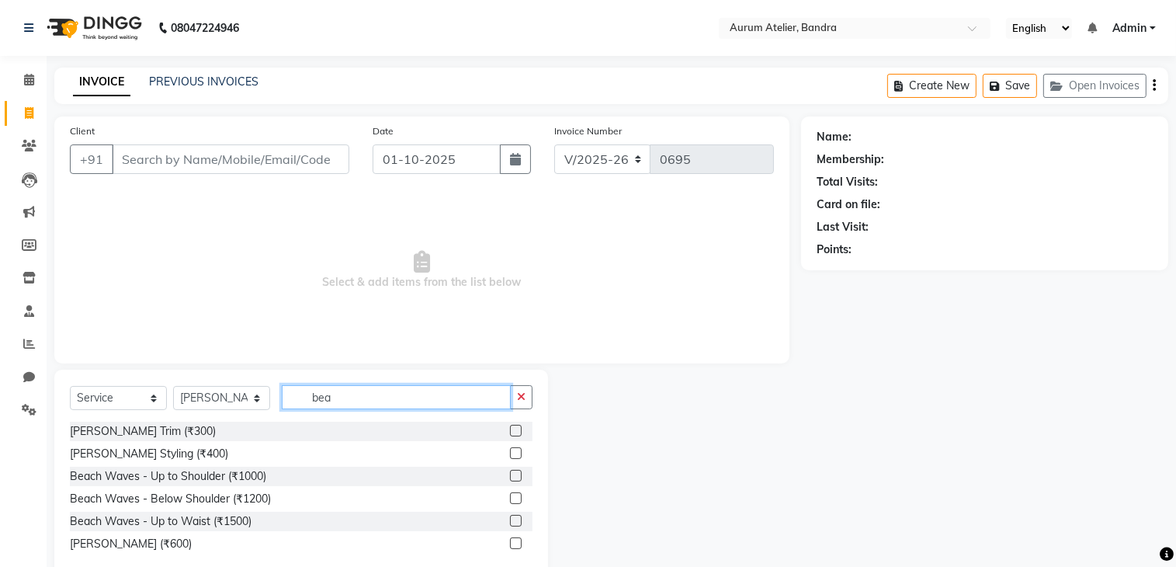
type input "bea"
click at [517, 432] on label at bounding box center [516, 431] width 12 height 12
click at [517, 432] on input "checkbox" at bounding box center [515, 431] width 10 height 10
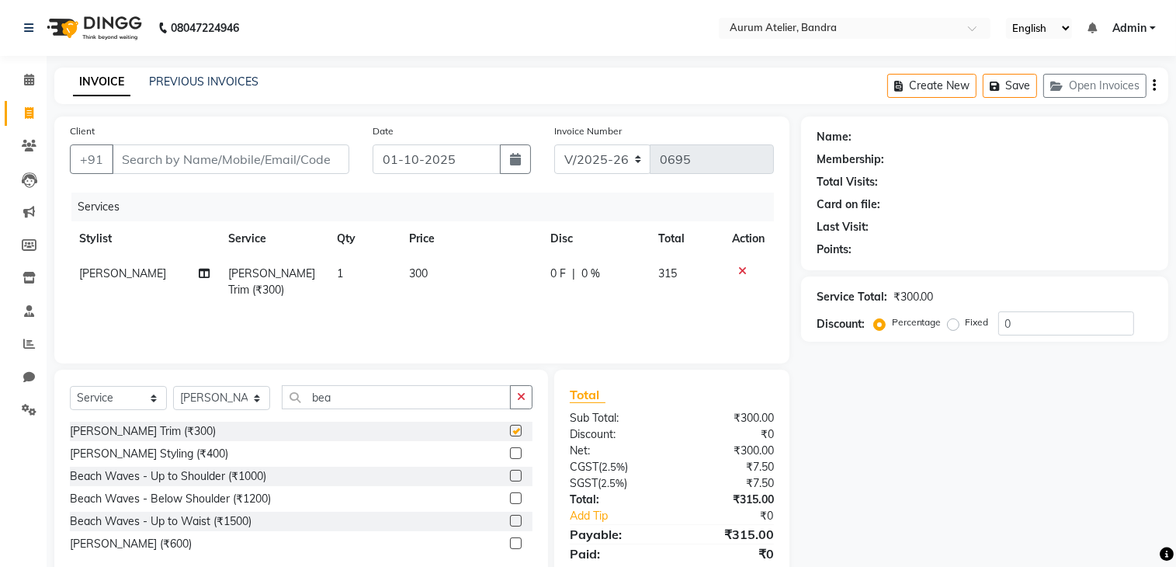
checkbox input "false"
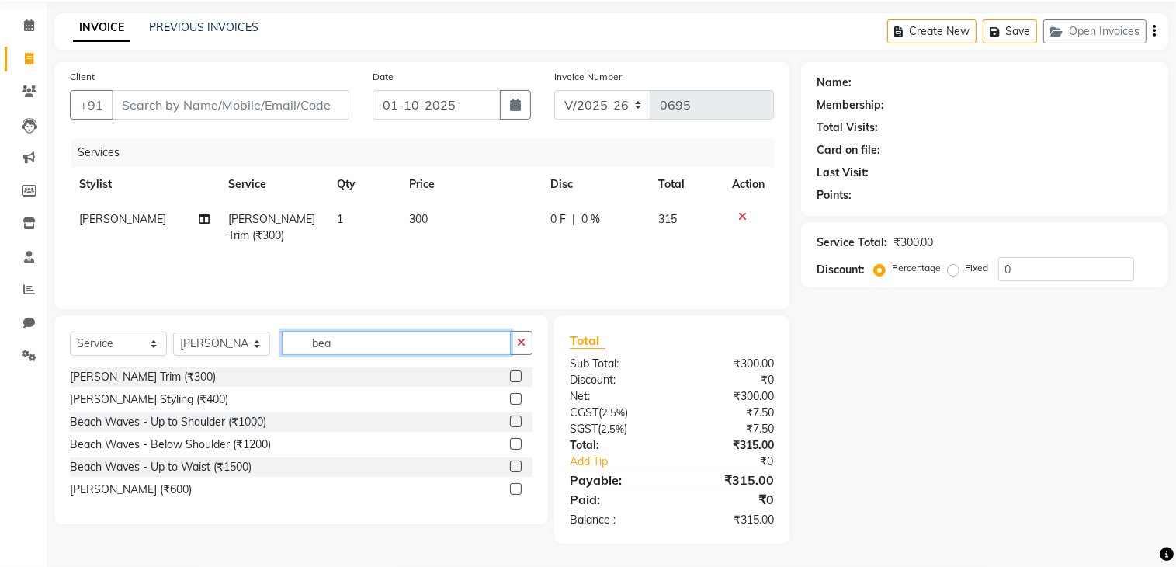
click at [345, 340] on input "bea" at bounding box center [396, 343] width 229 height 24
type input "b"
type input "trim"
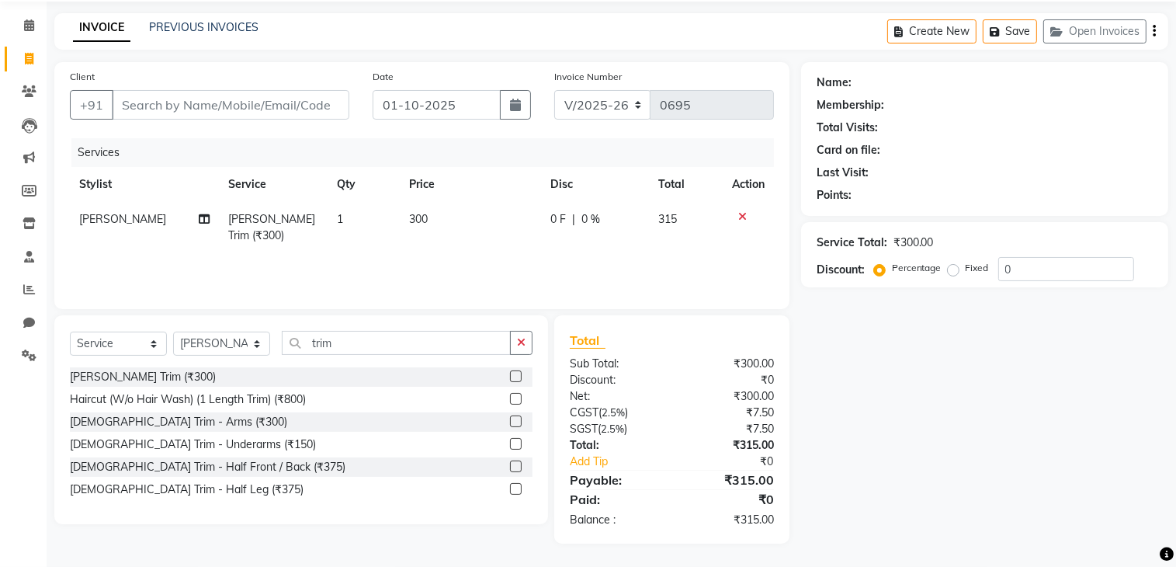
click at [514, 464] on label at bounding box center [516, 466] width 12 height 12
click at [514, 464] on input "checkbox" at bounding box center [515, 467] width 10 height 10
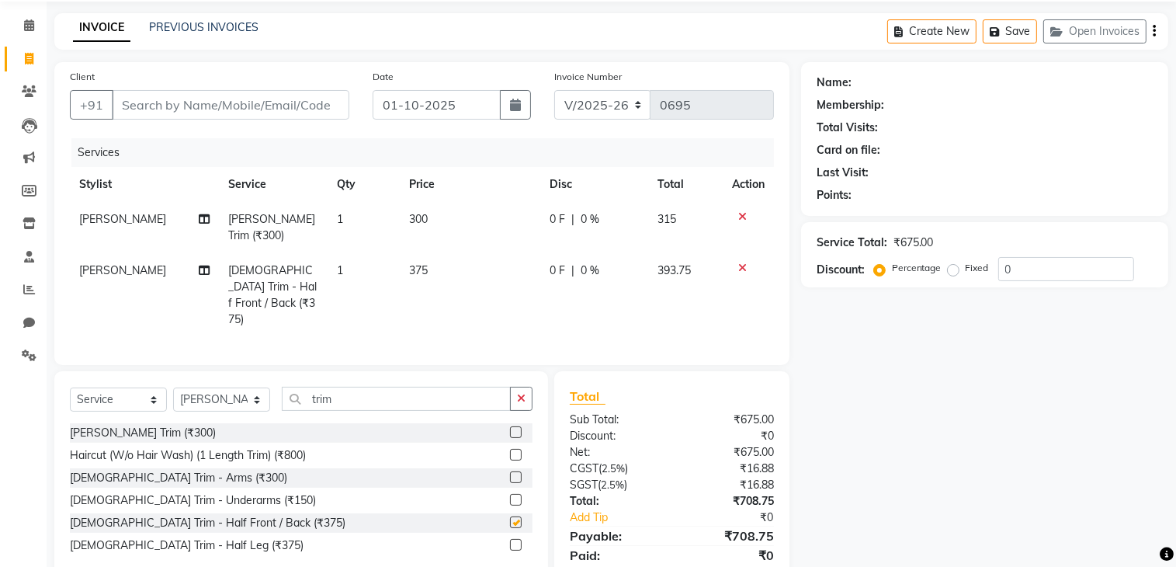
checkbox input "false"
click at [430, 254] on td "375" at bounding box center [470, 295] width 140 height 84
select select "66082"
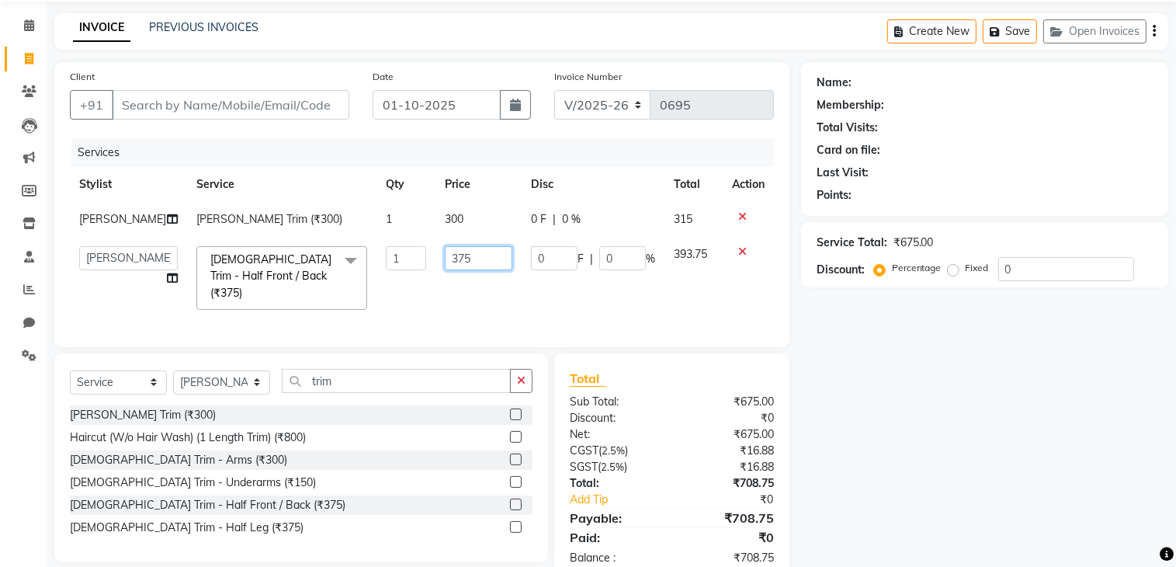
click at [470, 265] on input "375" at bounding box center [479, 258] width 68 height 24
type input "3"
type input "600"
click at [454, 302] on div "Services Stylist Service Qty Price Disc Total Action [PERSON_NAME] Trim (₹300) …" at bounding box center [422, 234] width 704 height 193
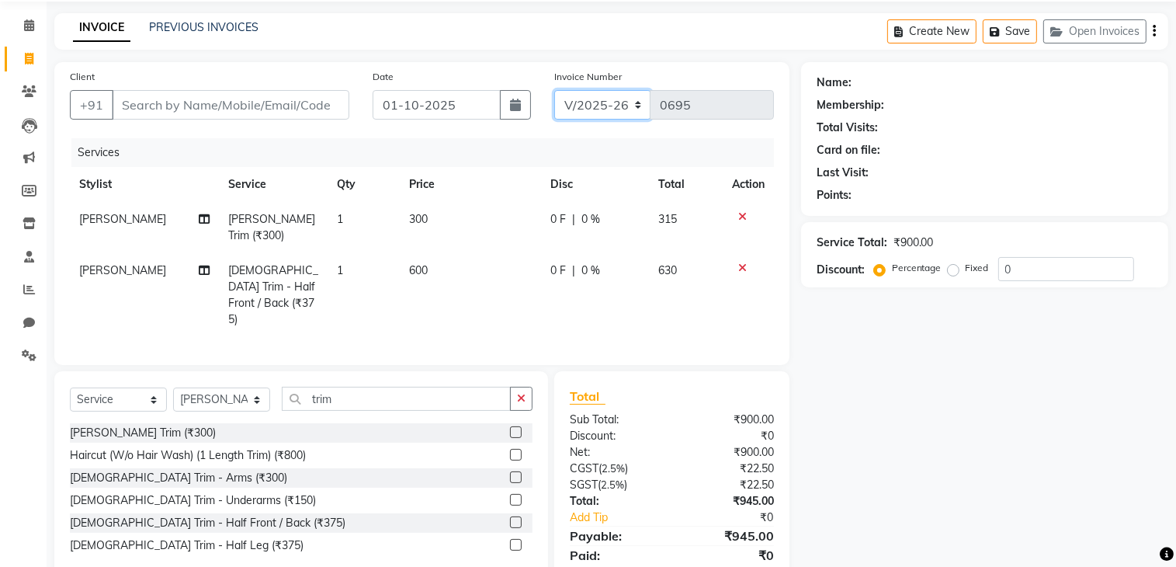
click at [607, 98] on select "C/2025-26 V/2025 V/2025-26" at bounding box center [602, 104] width 97 height 29
select select "7590"
click at [554, 90] on select "C/2025-26 V/2025 V/2025-26" at bounding box center [602, 104] width 97 height 29
type input "1528"
click at [1152, 30] on div "Create New Save Open Invoices" at bounding box center [1027, 31] width 281 height 36
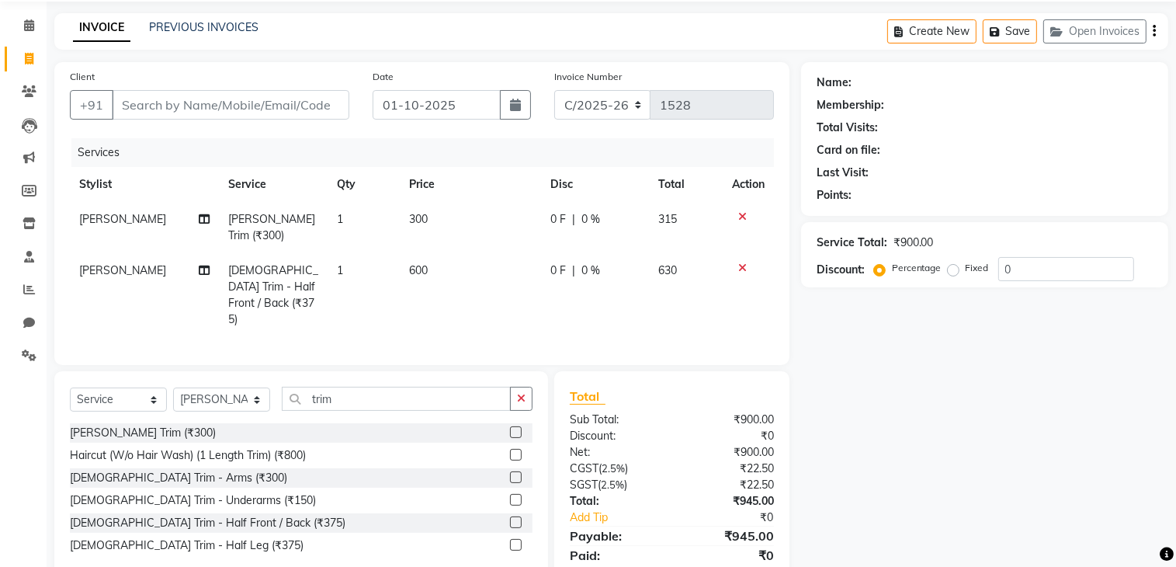
click at [1156, 26] on div "Create New Save Open Invoices" at bounding box center [1027, 31] width 281 height 36
click at [1152, 31] on div "Create New Save Open Invoices" at bounding box center [1027, 31] width 281 height 36
click at [1153, 31] on icon "button" at bounding box center [1154, 31] width 3 height 1
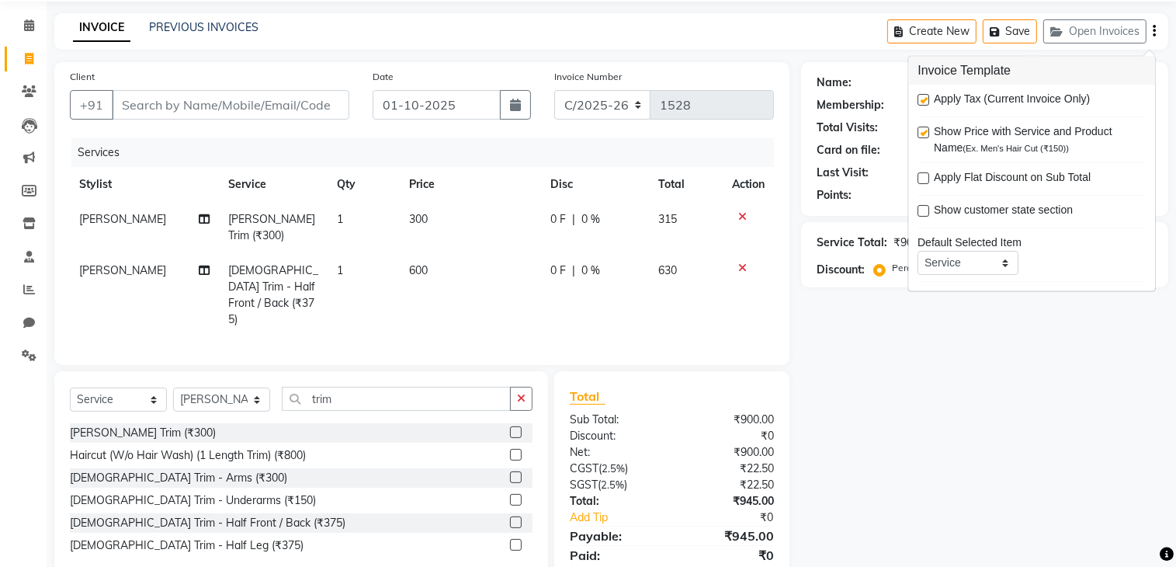
click at [923, 97] on label at bounding box center [923, 100] width 12 height 12
click at [923, 97] on input "checkbox" at bounding box center [922, 100] width 10 height 10
checkbox input "false"
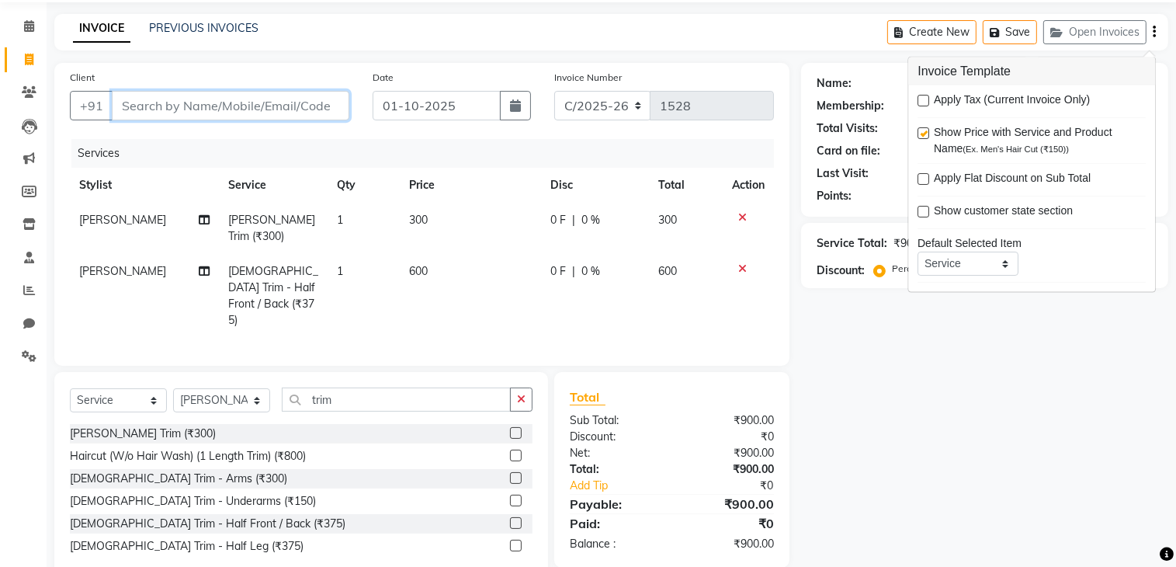
click at [183, 103] on input "Client" at bounding box center [231, 105] width 238 height 29
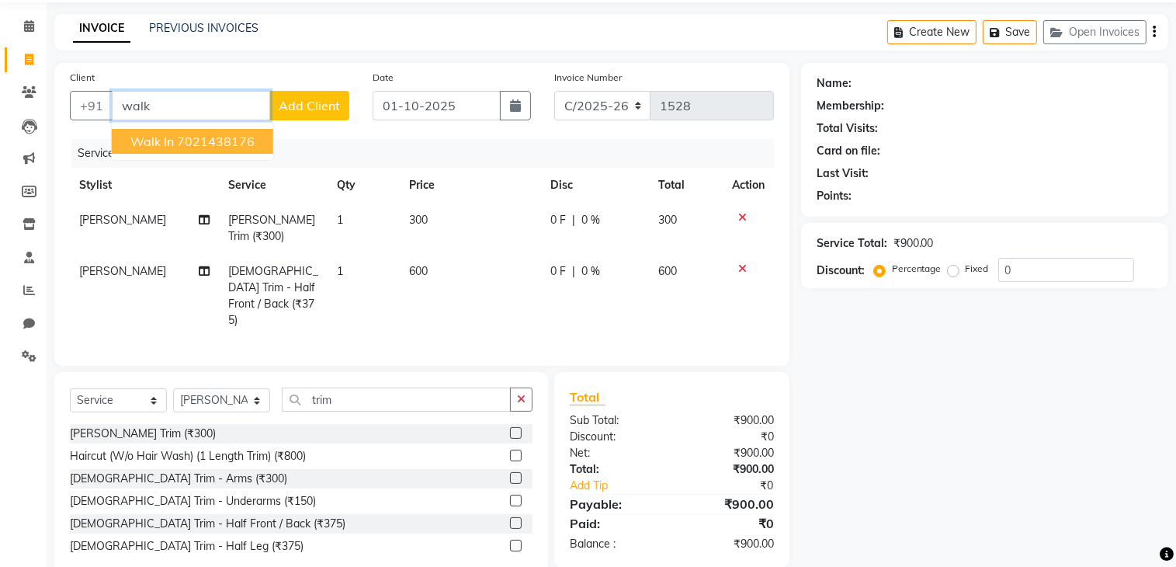
click at [206, 140] on ngb-highlight "7021438176" at bounding box center [216, 142] width 78 height 16
type input "7021438176"
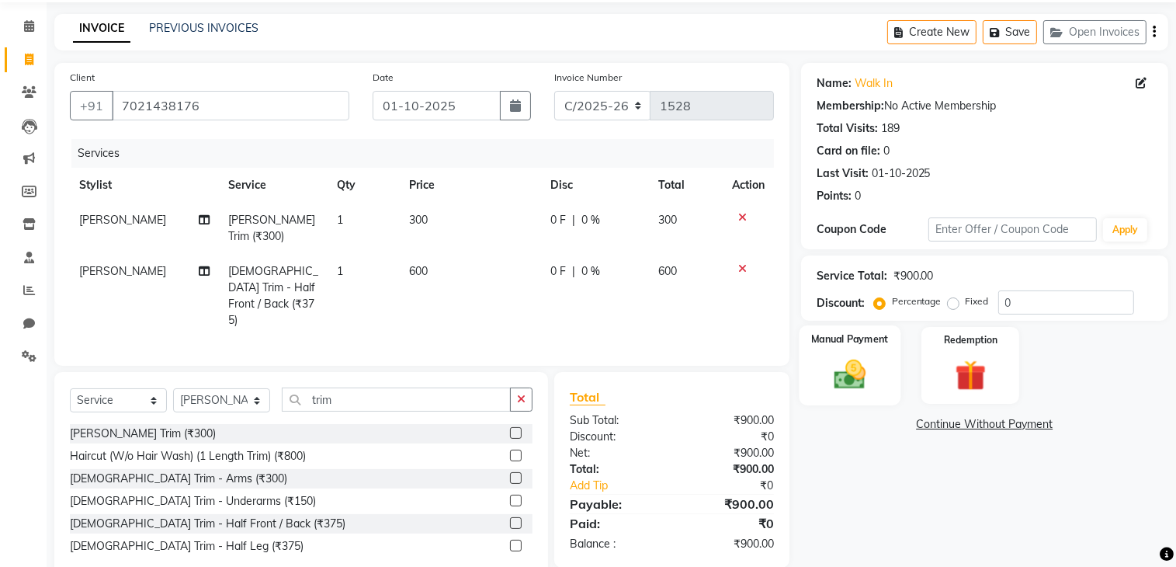
click at [845, 376] on img at bounding box center [850, 374] width 52 height 36
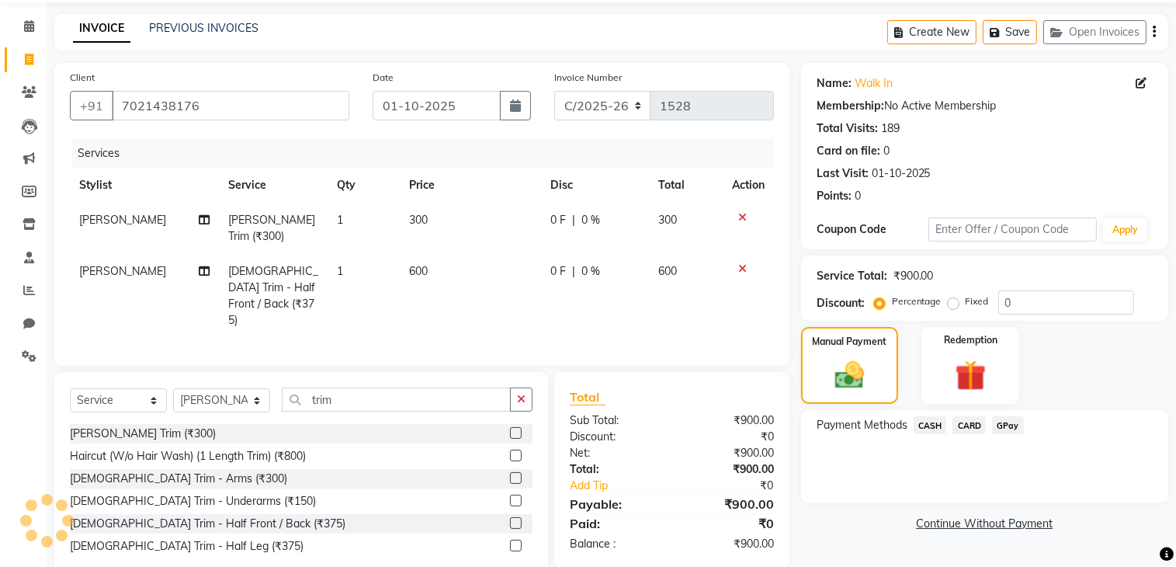
click at [928, 426] on span "CASH" at bounding box center [930, 425] width 33 height 18
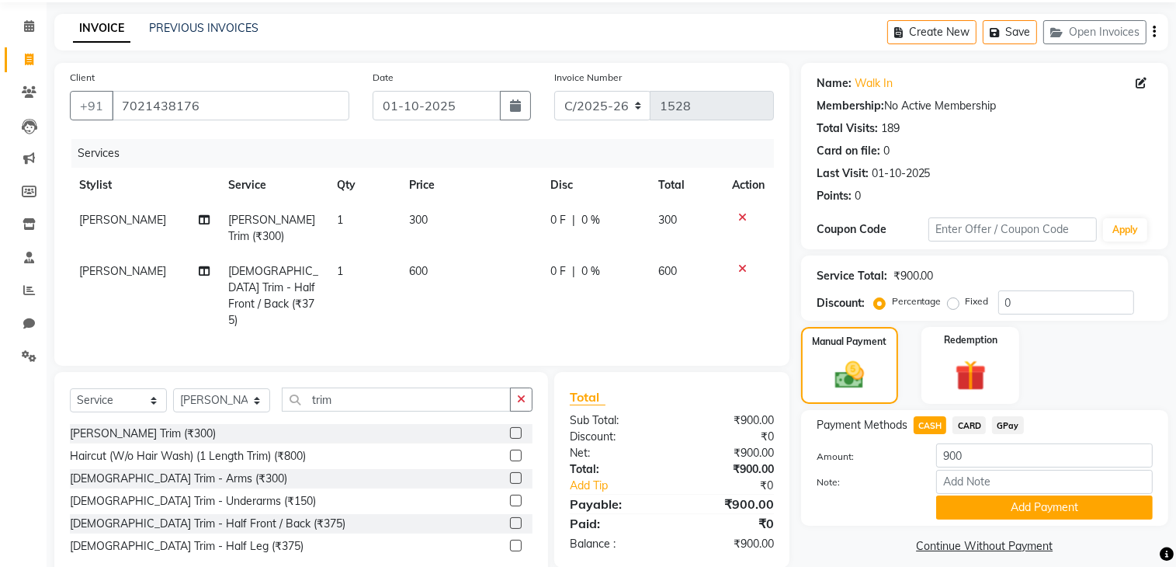
scroll to position [68, 0]
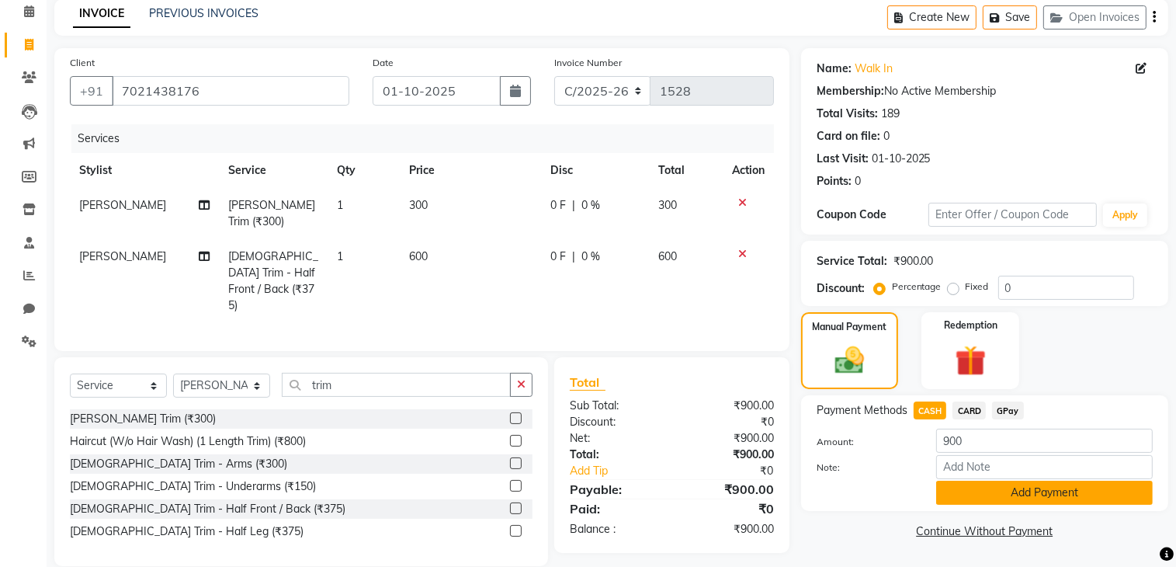
click at [995, 494] on button "Add Payment" at bounding box center [1044, 492] width 217 height 24
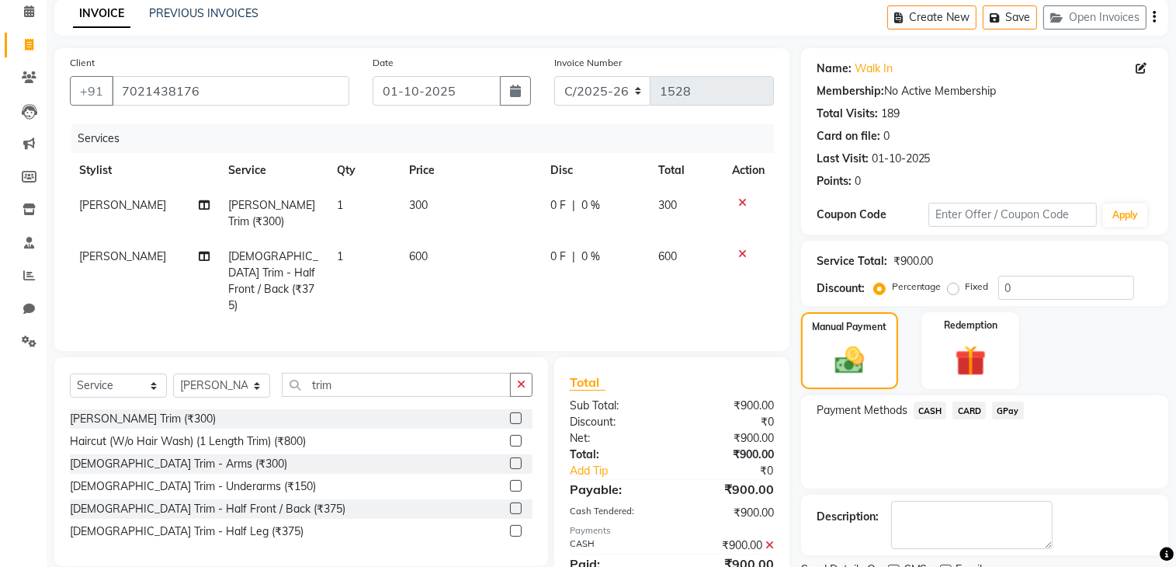
scroll to position [131, 0]
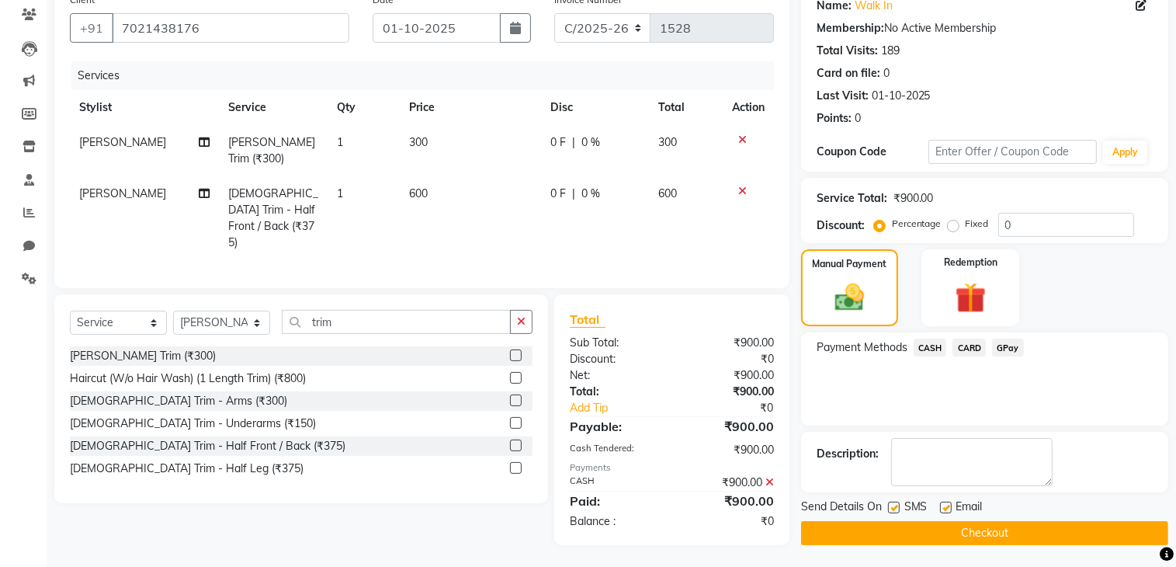
click at [994, 531] on button "Checkout" at bounding box center [984, 533] width 367 height 24
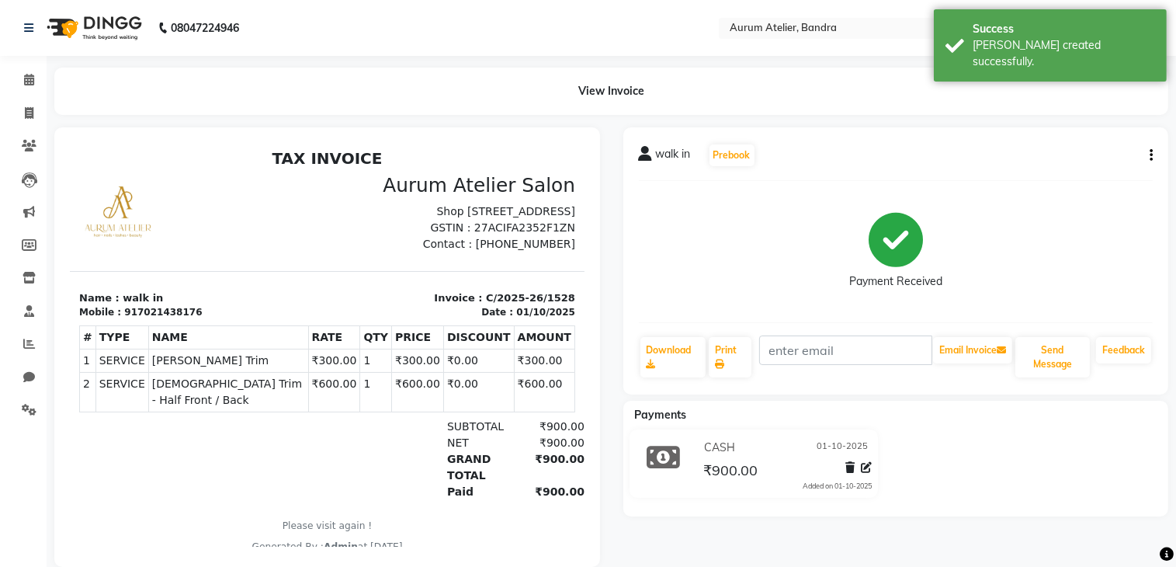
select select "service"
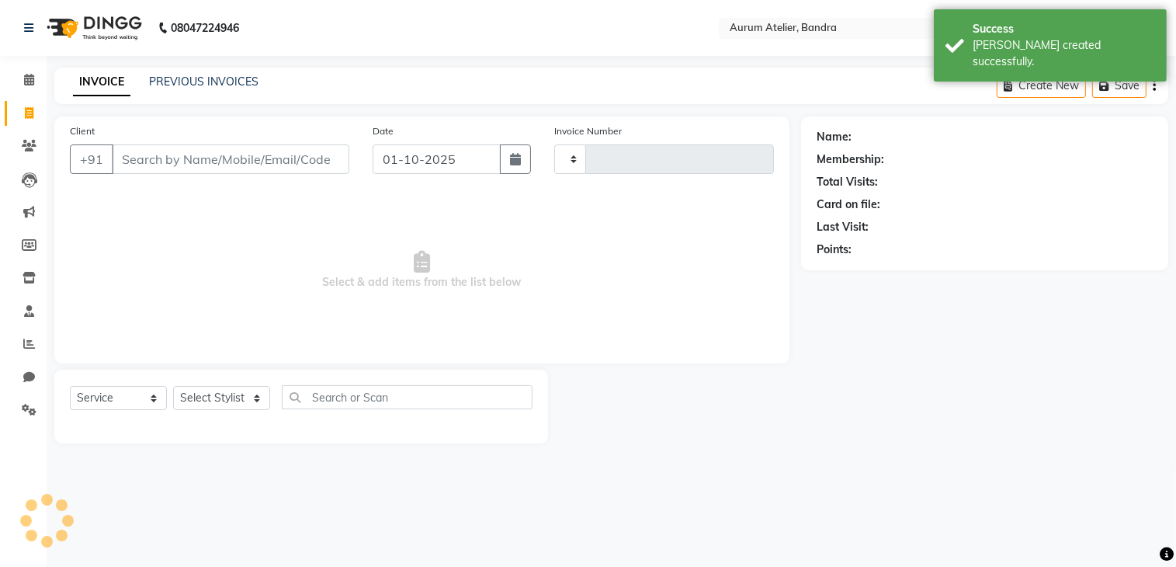
type input "0695"
select select "7410"
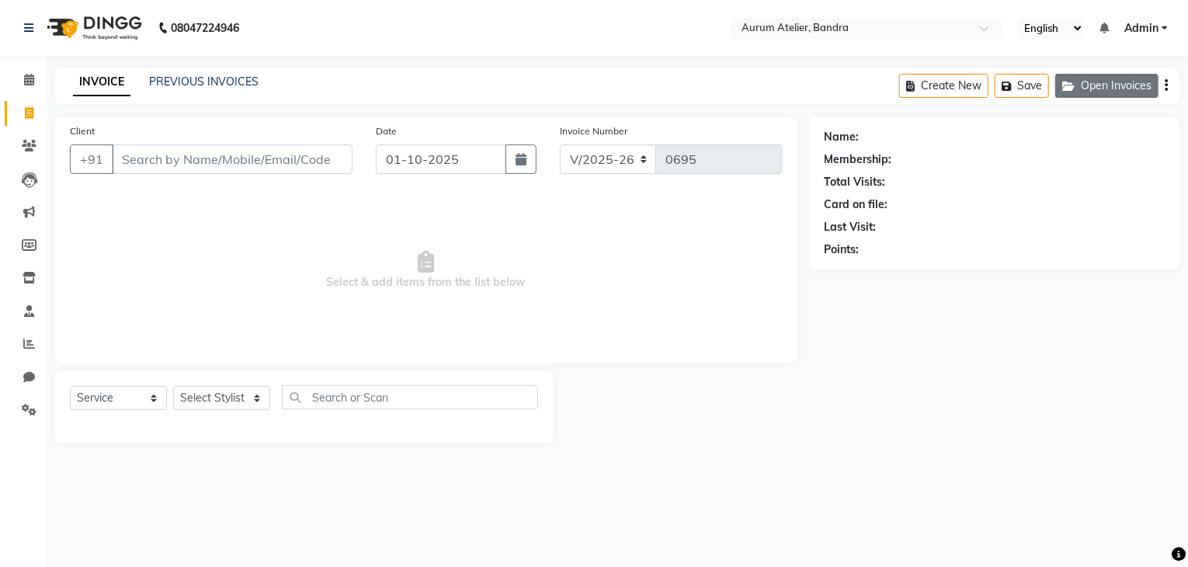
click at [1091, 78] on button "Open Invoices" at bounding box center [1106, 86] width 103 height 24
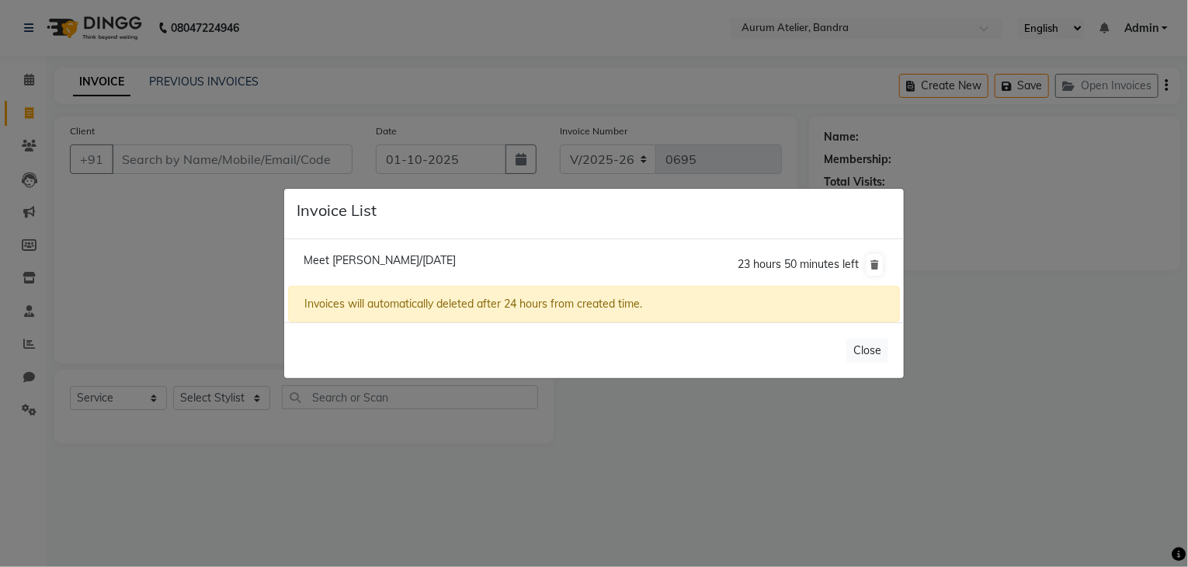
click at [411, 260] on span "Meet [PERSON_NAME]/[DATE]" at bounding box center [379, 260] width 152 height 14
type input "9821024432"
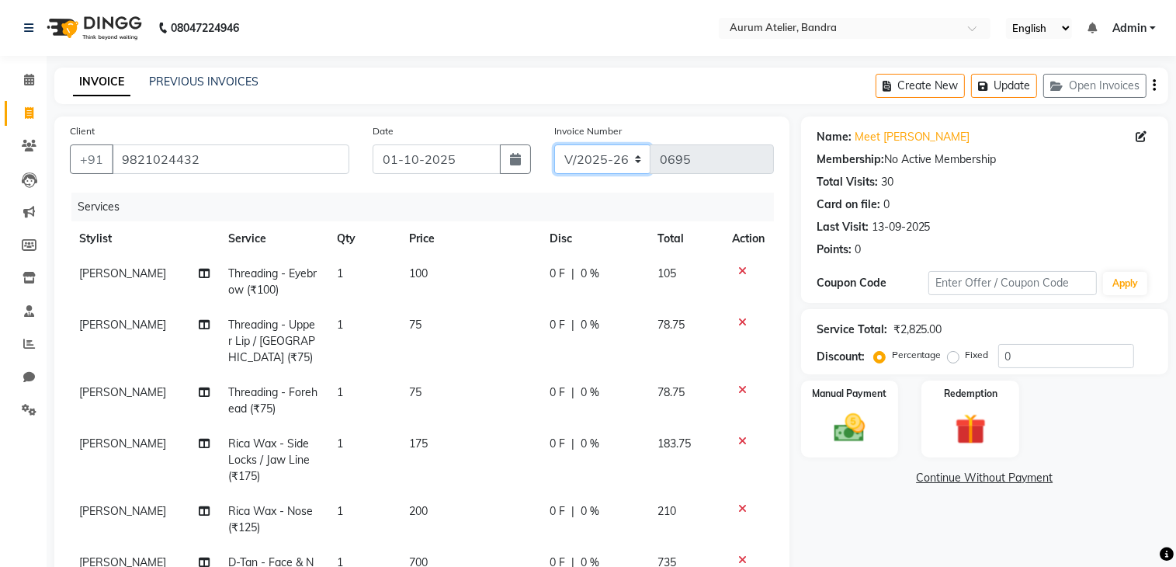
click at [598, 159] on select "C/2025-26 V/2025 V/2025-26" at bounding box center [602, 158] width 97 height 29
select select "7590"
click at [554, 144] on select "C/2025-26 V/2025 V/2025-26" at bounding box center [602, 158] width 97 height 29
type input "1529"
click at [1155, 86] on icon "button" at bounding box center [1154, 85] width 3 height 1
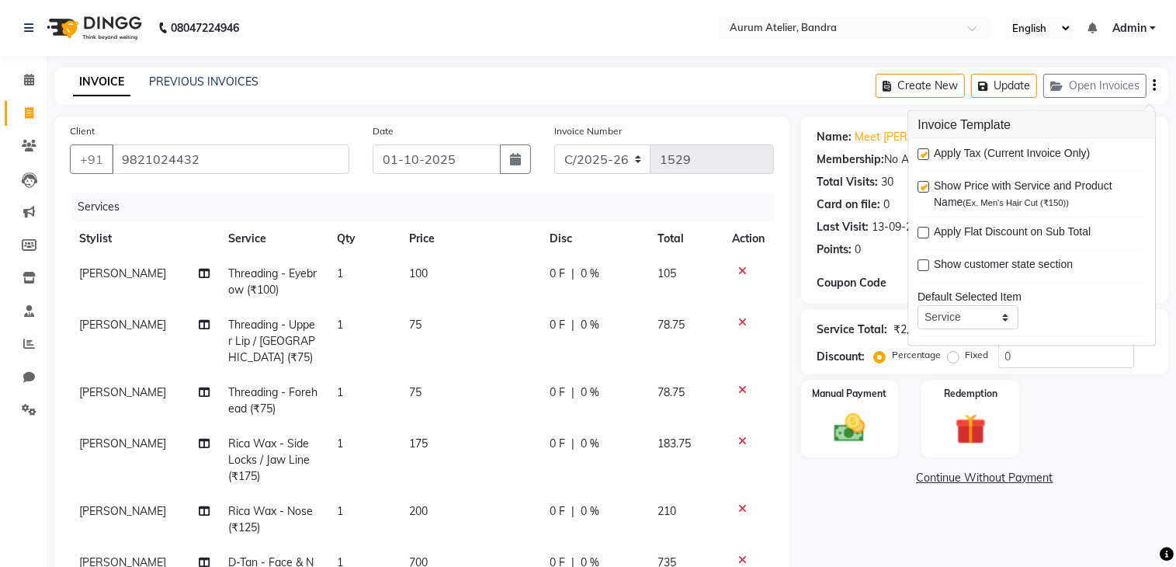
click at [921, 155] on label at bounding box center [923, 154] width 12 height 12
click at [921, 155] on input "checkbox" at bounding box center [922, 155] width 10 height 10
checkbox input "false"
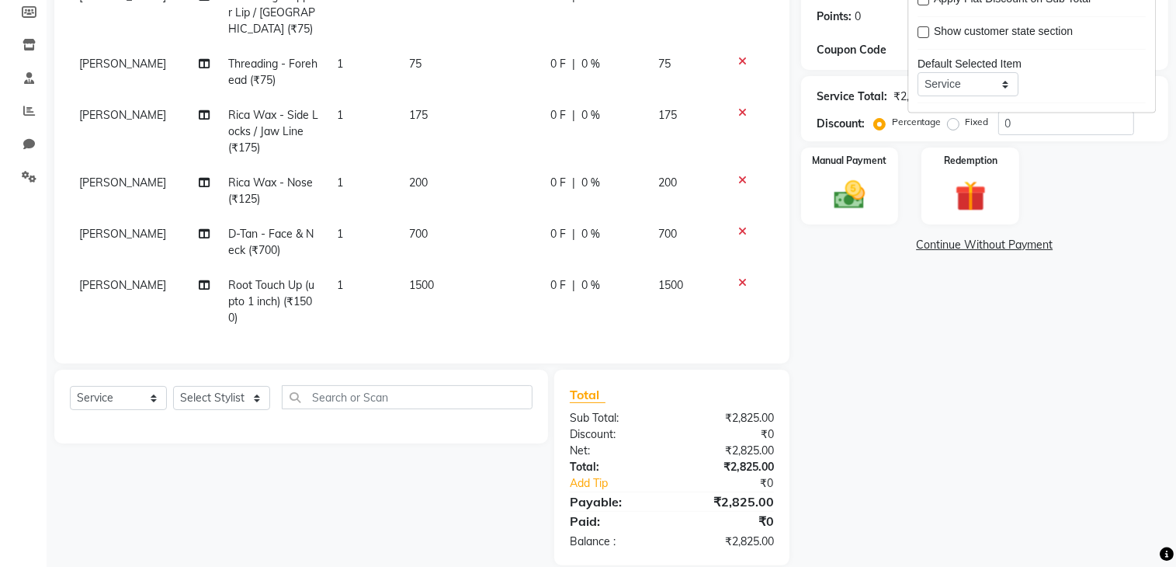
scroll to position [255, 0]
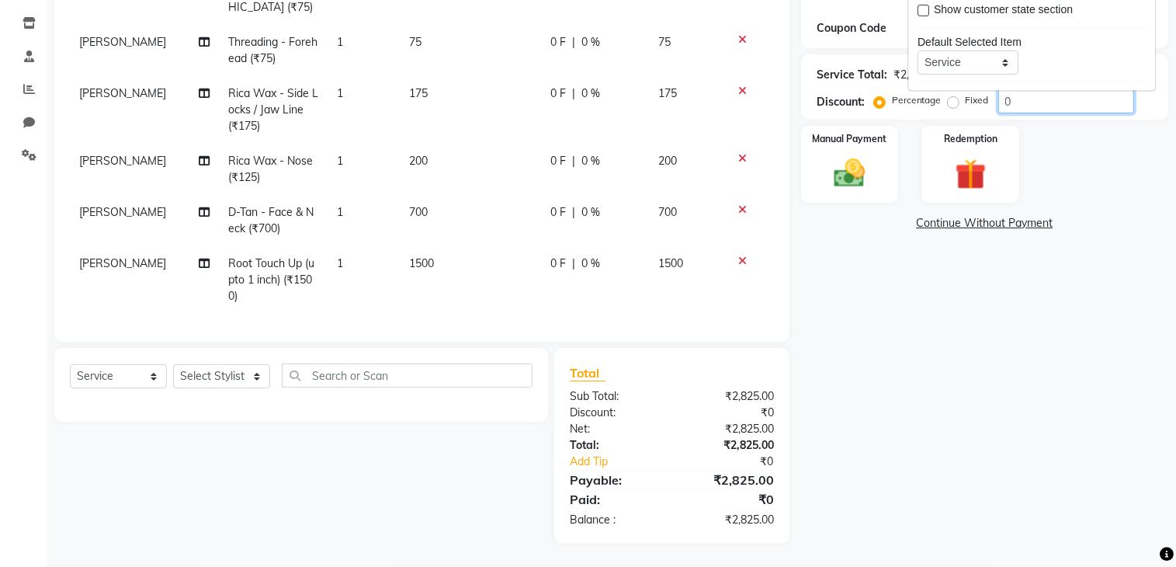
drag, startPoint x: 1025, startPoint y: 105, endPoint x: 1028, endPoint y: 133, distance: 28.2
click at [1028, 119] on div "Service Total: ₹2,825.00 Discount: Percentage Fixed 0" at bounding box center [984, 86] width 367 height 65
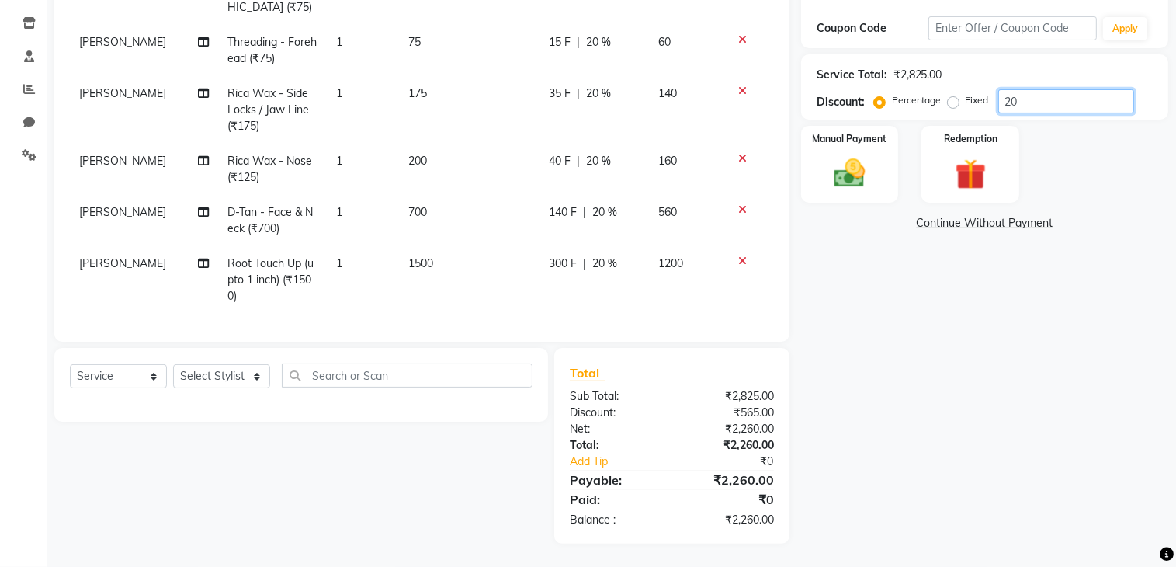
scroll to position [0, 0]
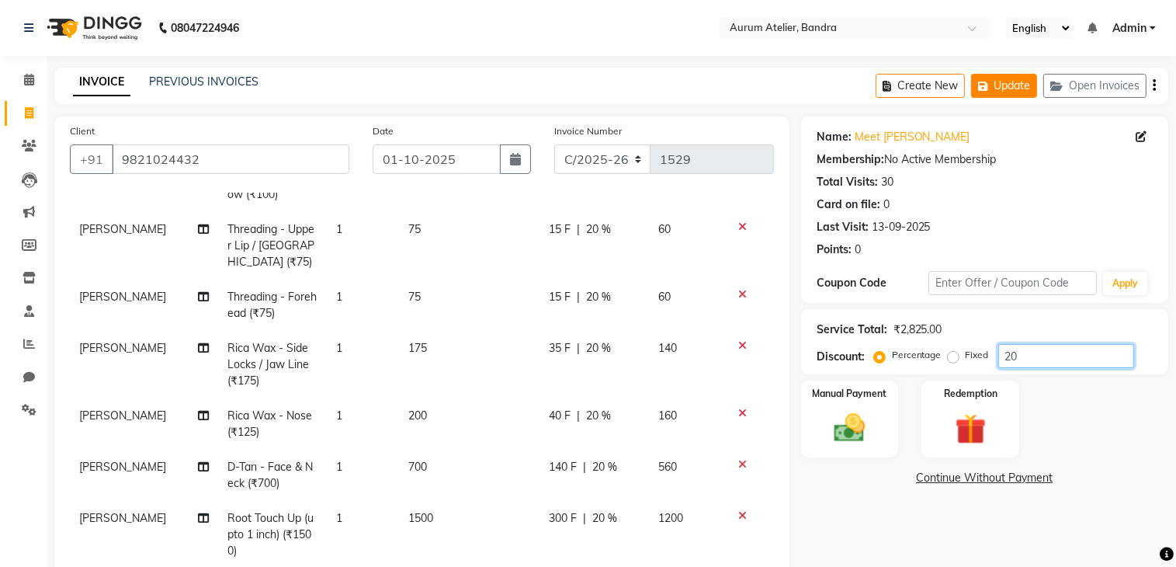
type input "20"
click at [993, 84] on icon "button" at bounding box center [986, 86] width 16 height 11
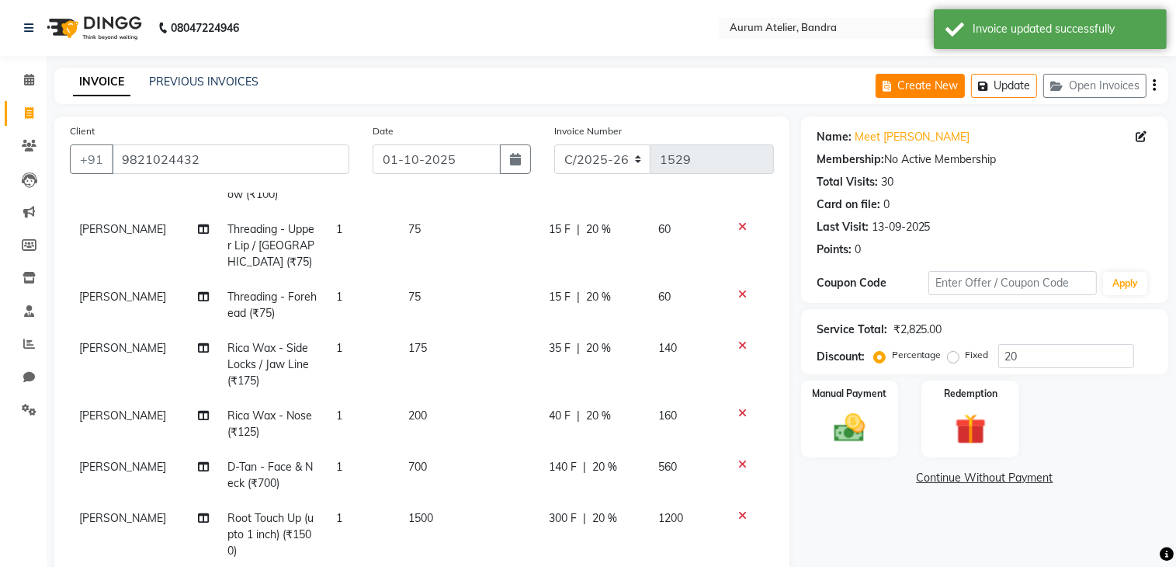
click at [897, 88] on button "Create New" at bounding box center [920, 86] width 89 height 24
select select "7410"
select select "service"
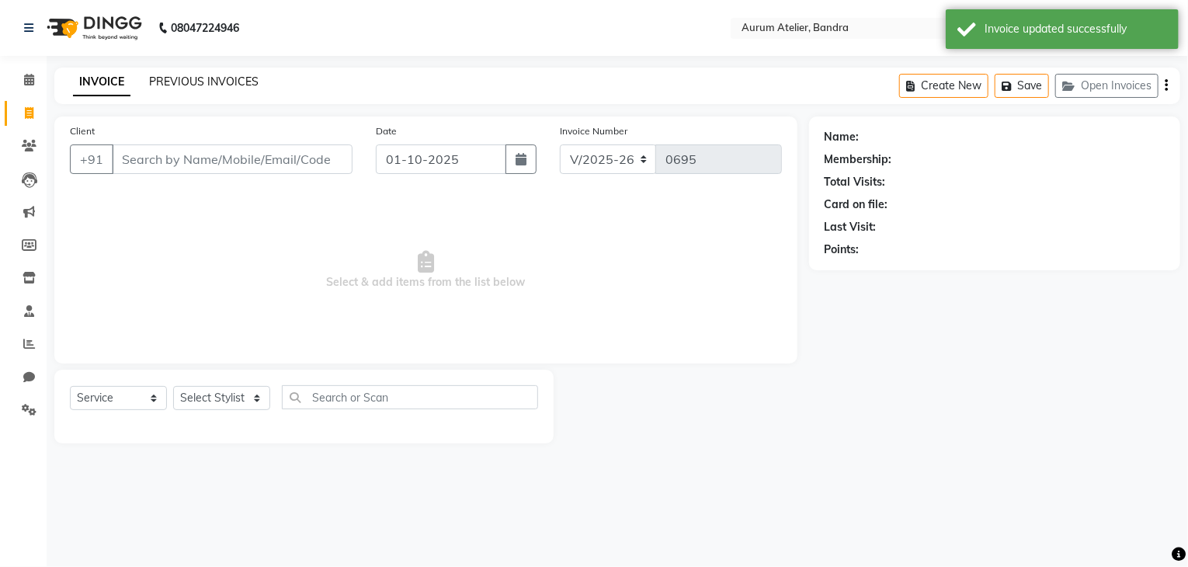
click at [216, 82] on link "PREVIOUS INVOICES" at bounding box center [203, 82] width 109 height 14
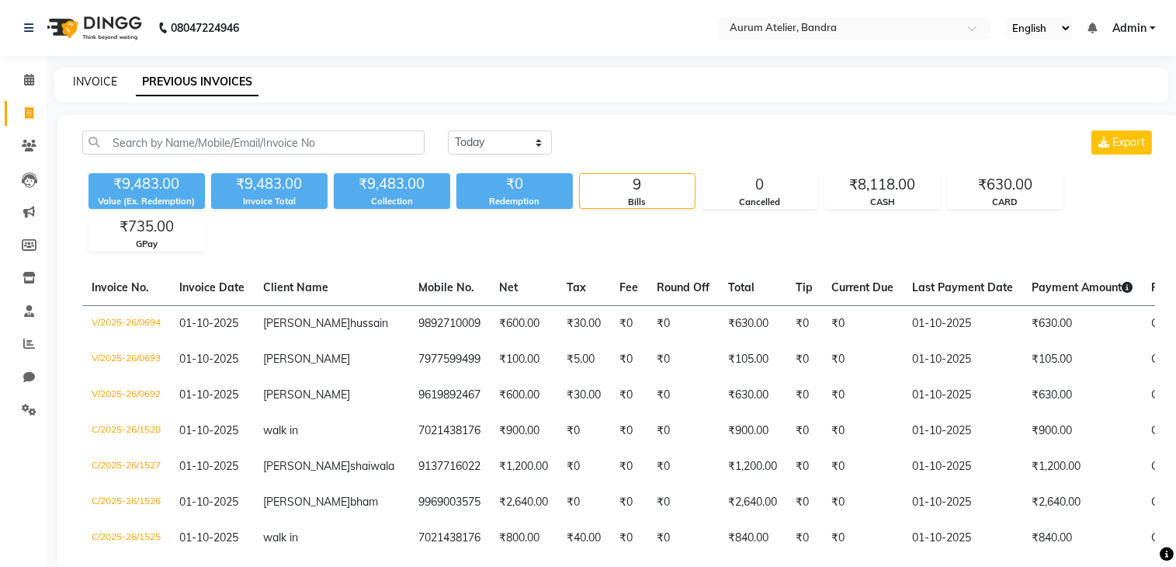
click at [100, 82] on link "INVOICE" at bounding box center [95, 82] width 44 height 14
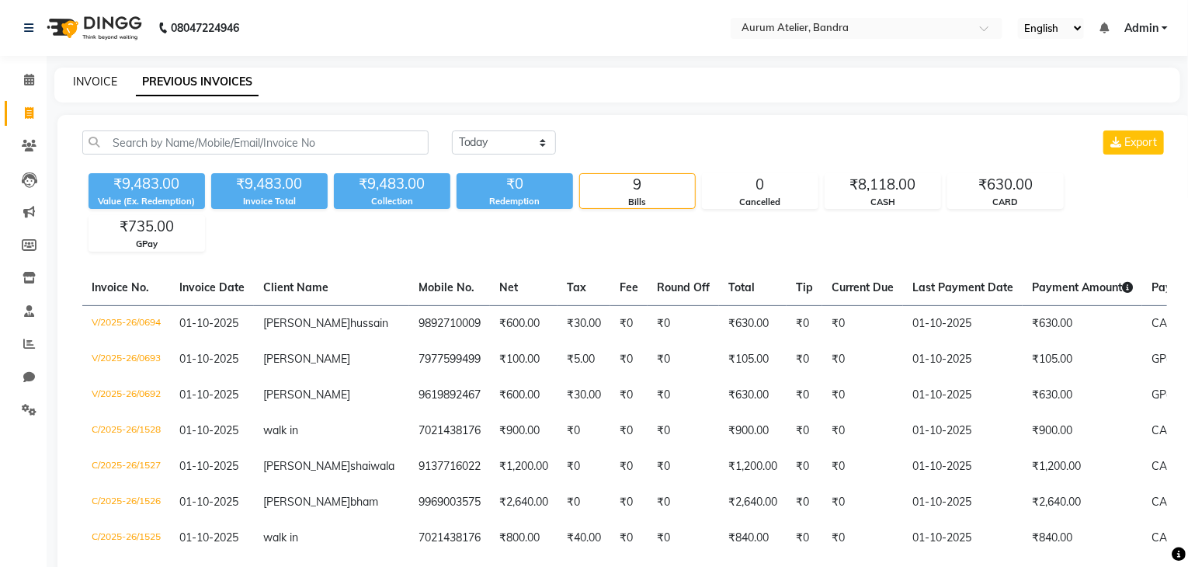
select select "7410"
select select "service"
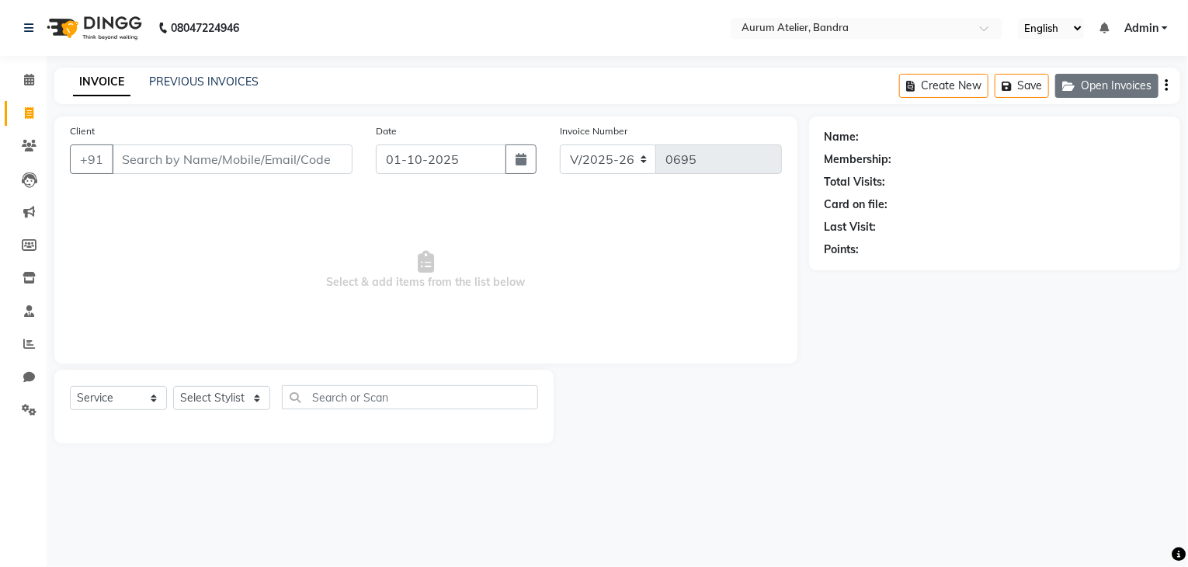
click at [1073, 85] on icon "button" at bounding box center [1071, 86] width 19 height 11
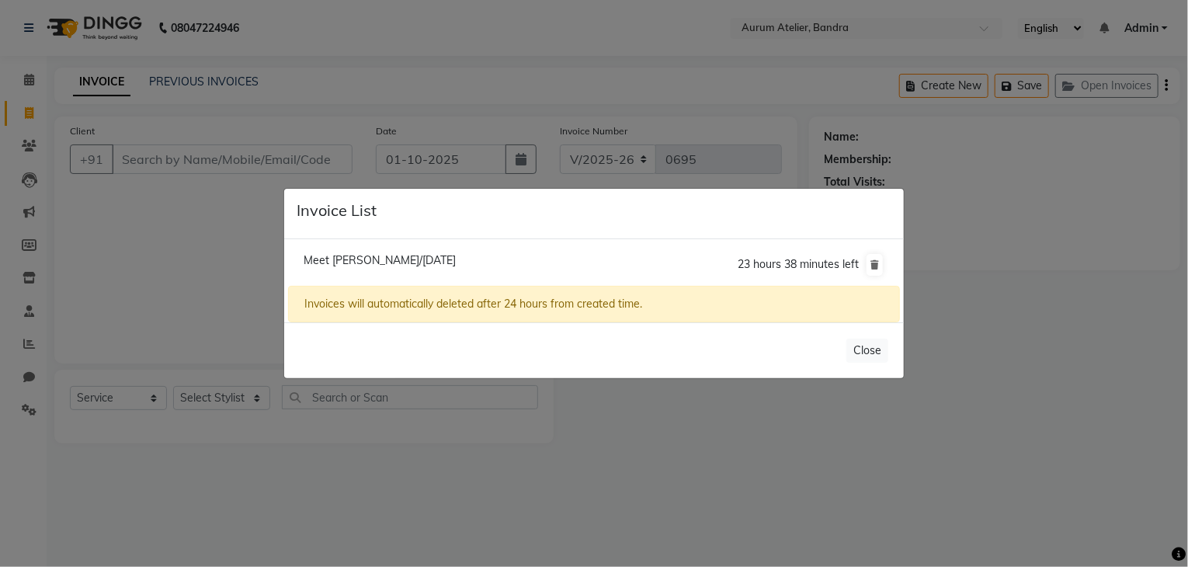
click at [398, 256] on span "Meet [PERSON_NAME]/[DATE]" at bounding box center [379, 260] width 152 height 14
type input "9821024432"
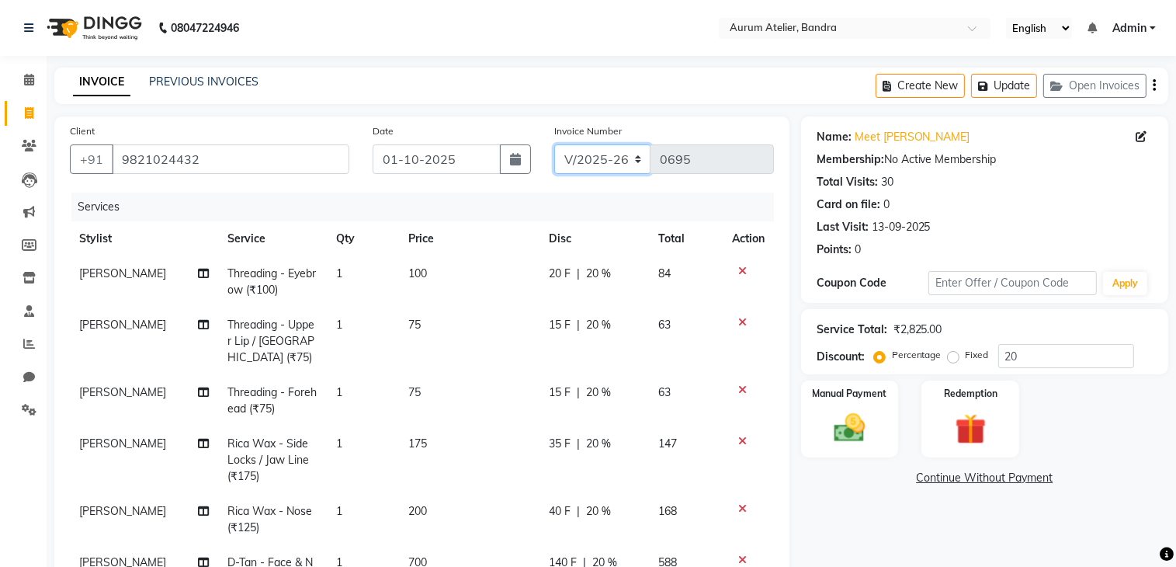
click at [602, 162] on select "C/2025-26 V/2025 V/2025-26" at bounding box center [602, 158] width 97 height 29
select select "7590"
click at [554, 144] on select "C/2025-26 V/2025 V/2025-26" at bounding box center [602, 158] width 97 height 29
type input "1529"
click at [1152, 88] on div "Create New Update Open Invoices" at bounding box center [1022, 86] width 293 height 36
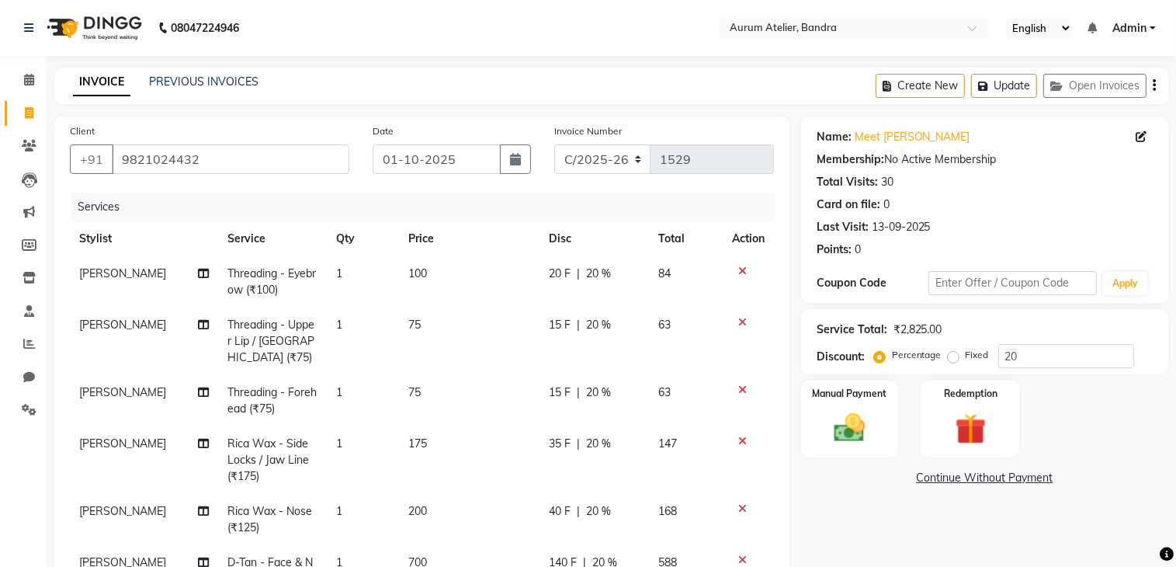
click at [1153, 86] on icon "button" at bounding box center [1154, 85] width 3 height 1
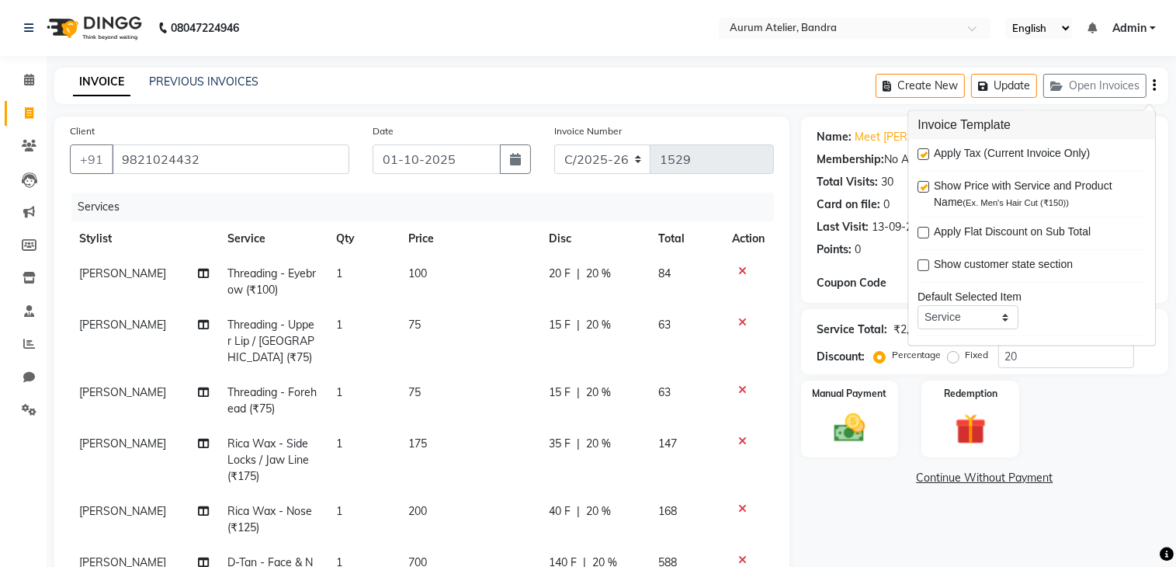
click at [922, 151] on label at bounding box center [923, 154] width 12 height 12
click at [922, 151] on input "checkbox" at bounding box center [922, 155] width 10 height 10
checkbox input "false"
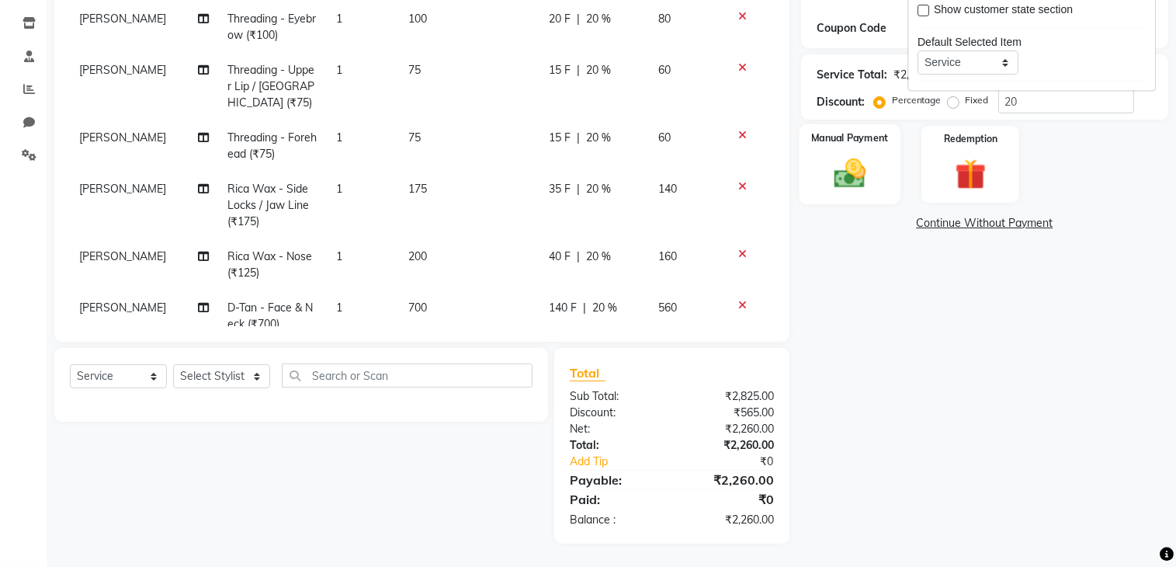
click at [853, 168] on img at bounding box center [850, 173] width 52 height 36
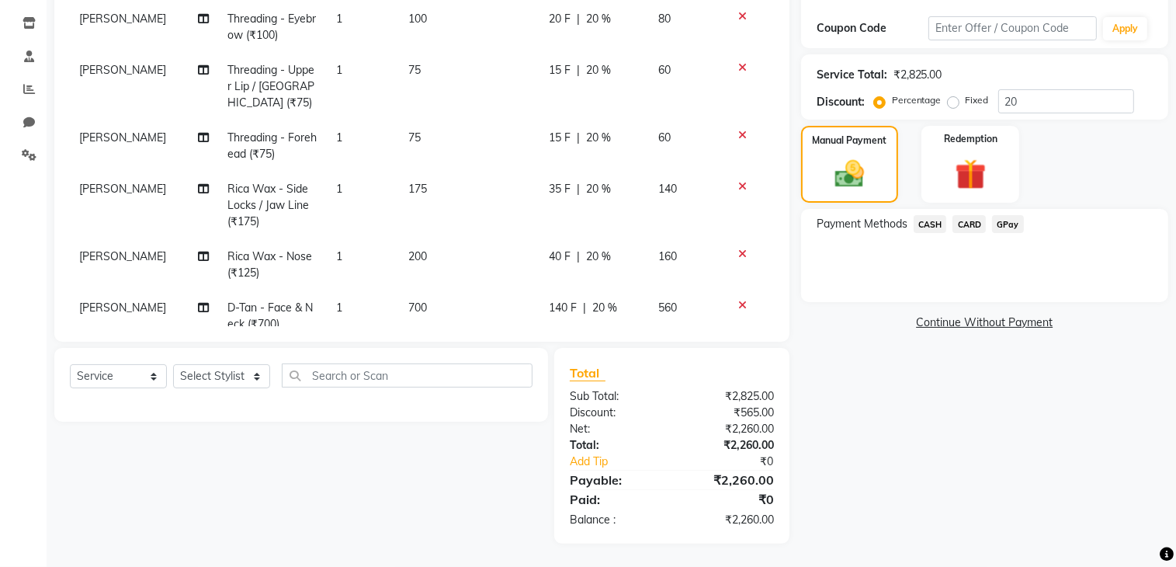
click at [928, 224] on span "CASH" at bounding box center [930, 224] width 33 height 18
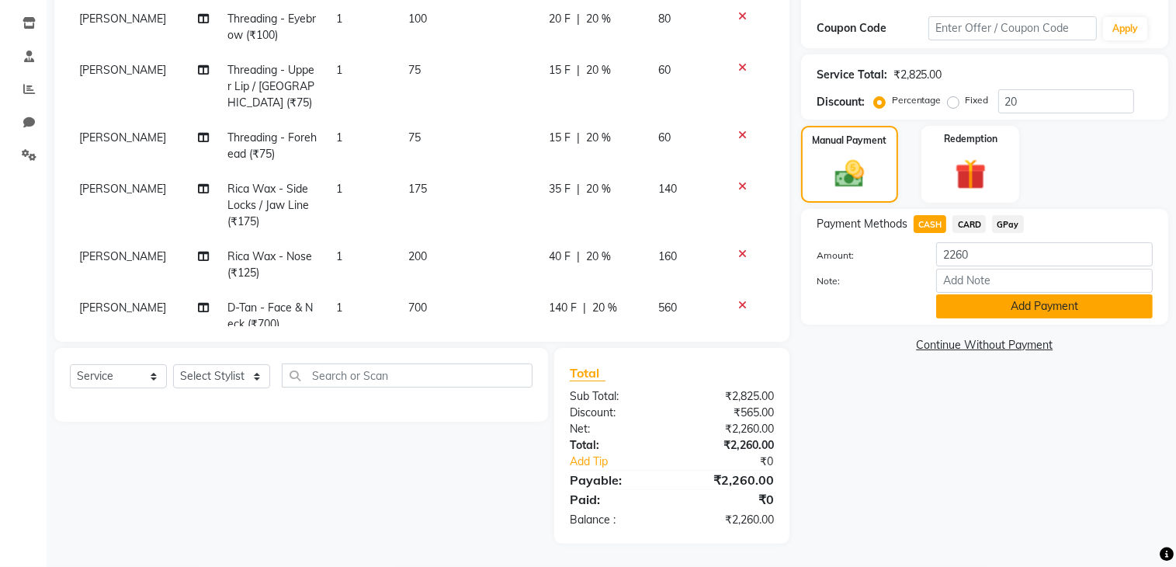
click at [982, 310] on button "Add Payment" at bounding box center [1044, 306] width 217 height 24
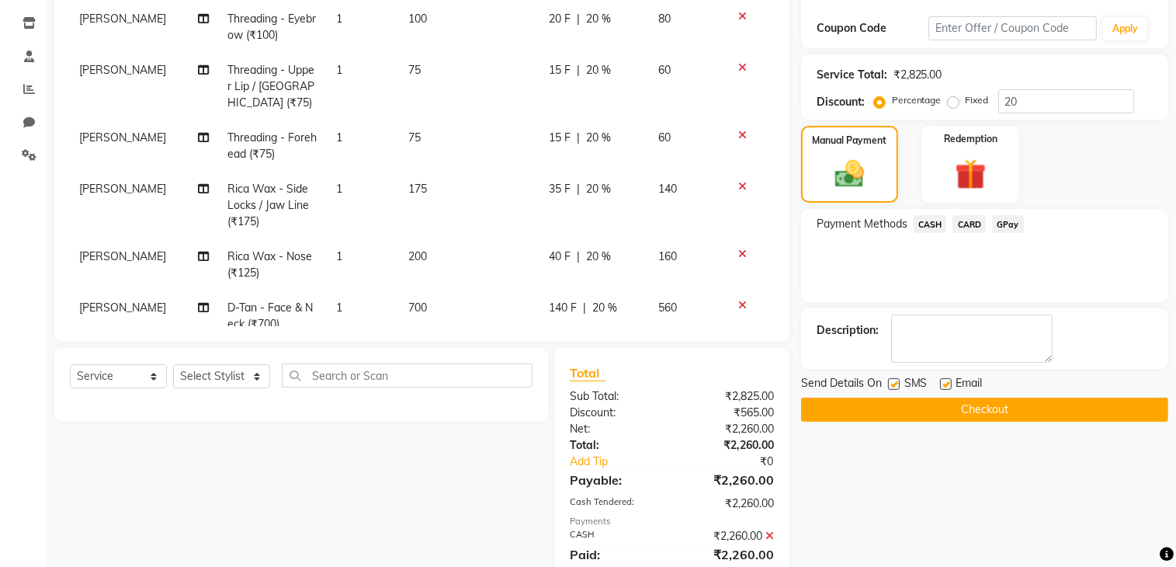
scroll to position [310, 0]
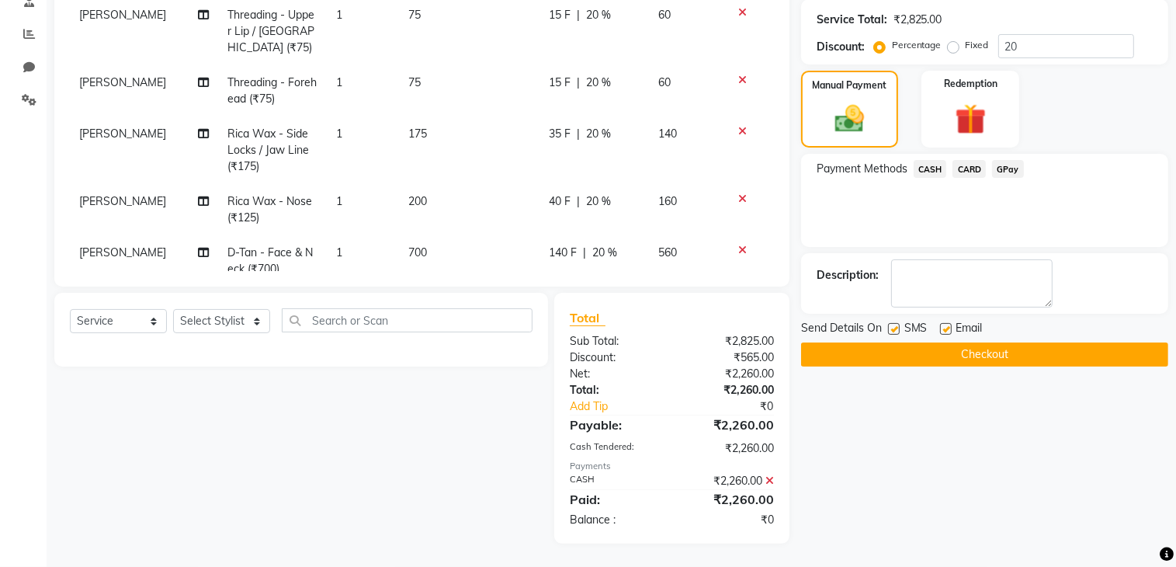
click at [959, 344] on button "Checkout" at bounding box center [984, 354] width 367 height 24
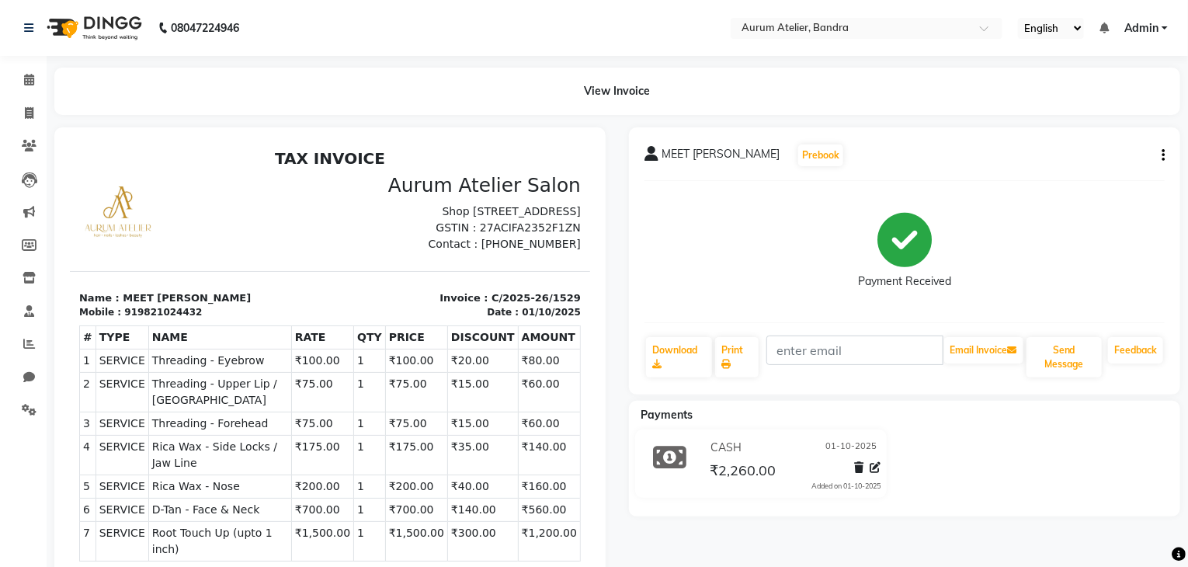
select select "7410"
select select "service"
